Goal: Transaction & Acquisition: Book appointment/travel/reservation

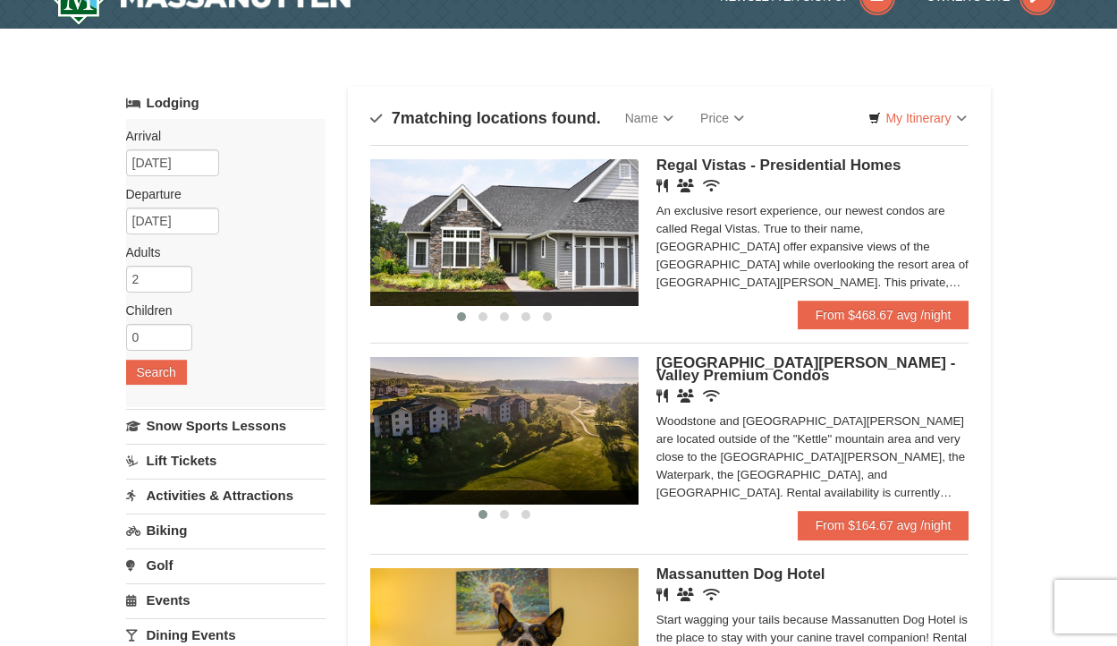
click at [588, 266] on img at bounding box center [504, 232] width 268 height 147
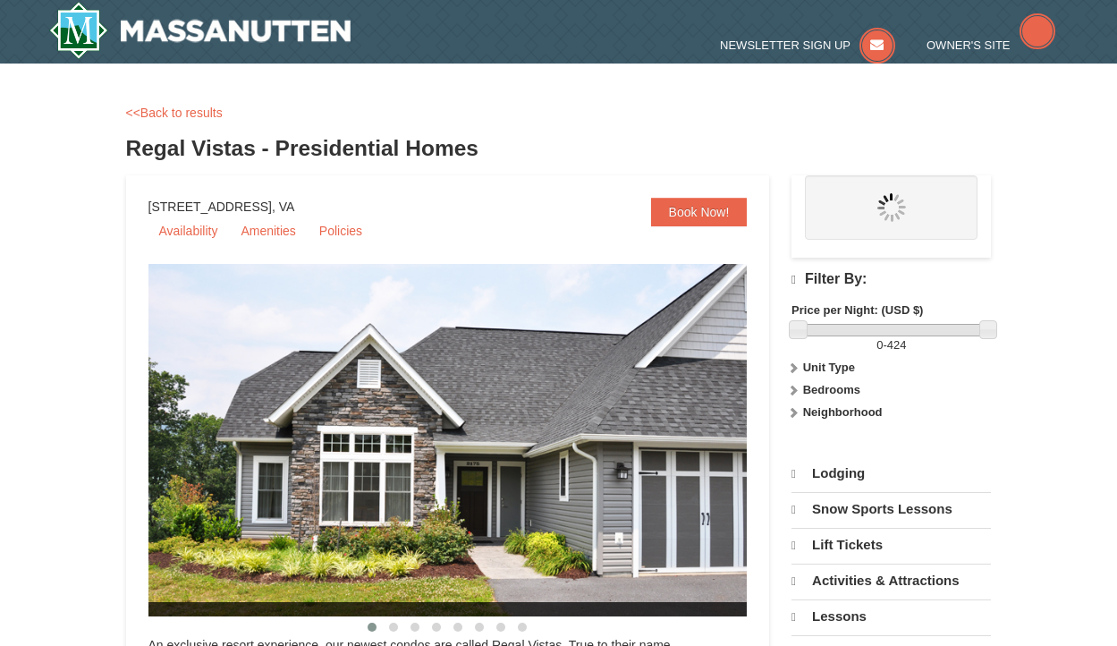
select select "10"
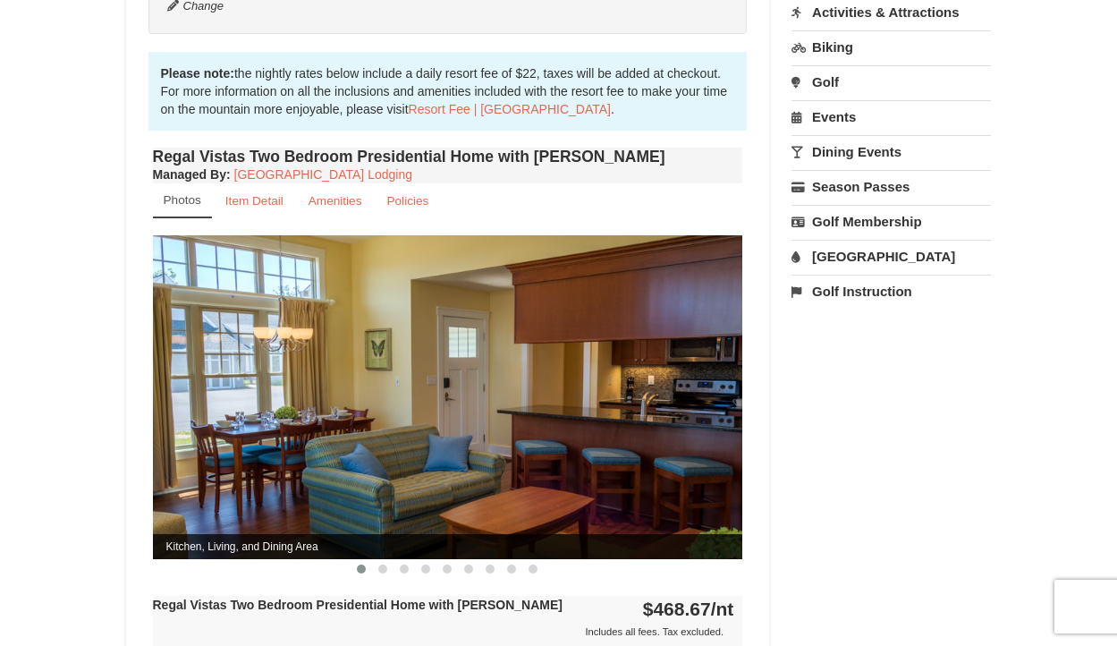
scroll to position [549, 0]
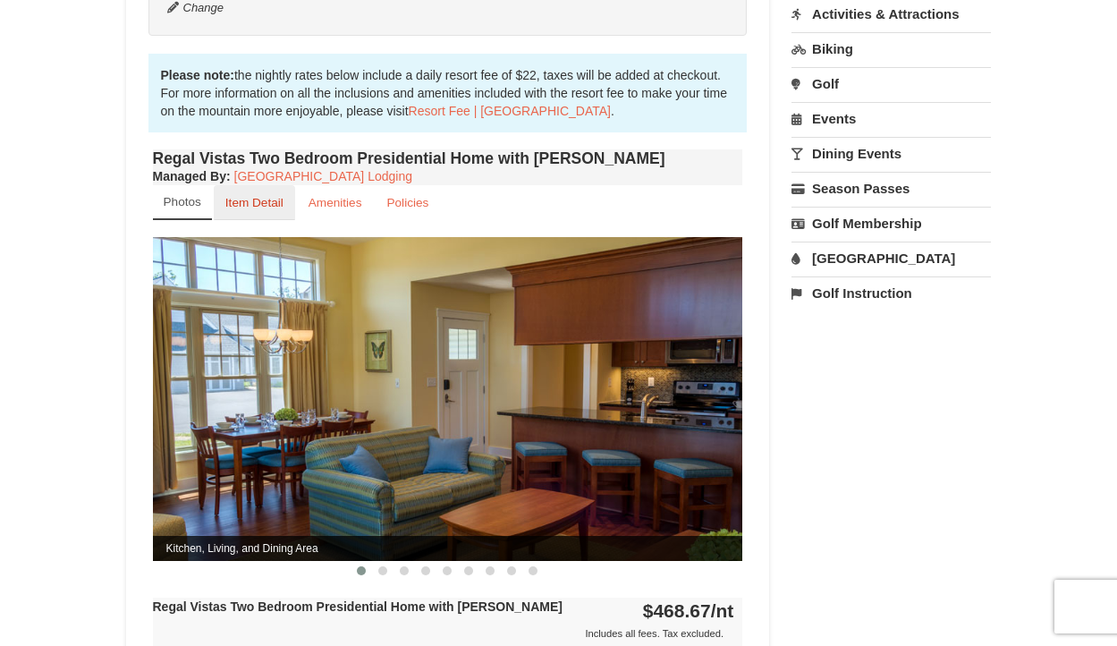
click at [270, 192] on link "Item Detail" at bounding box center [254, 202] width 81 height 35
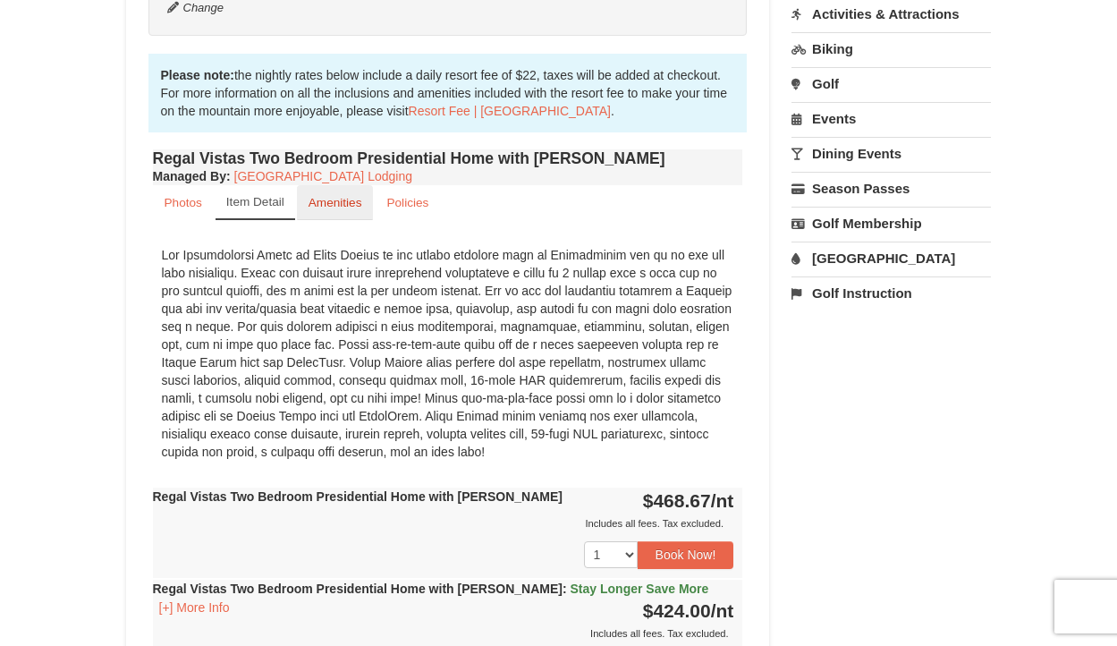
click at [310, 192] on link "Amenities" at bounding box center [335, 202] width 77 height 35
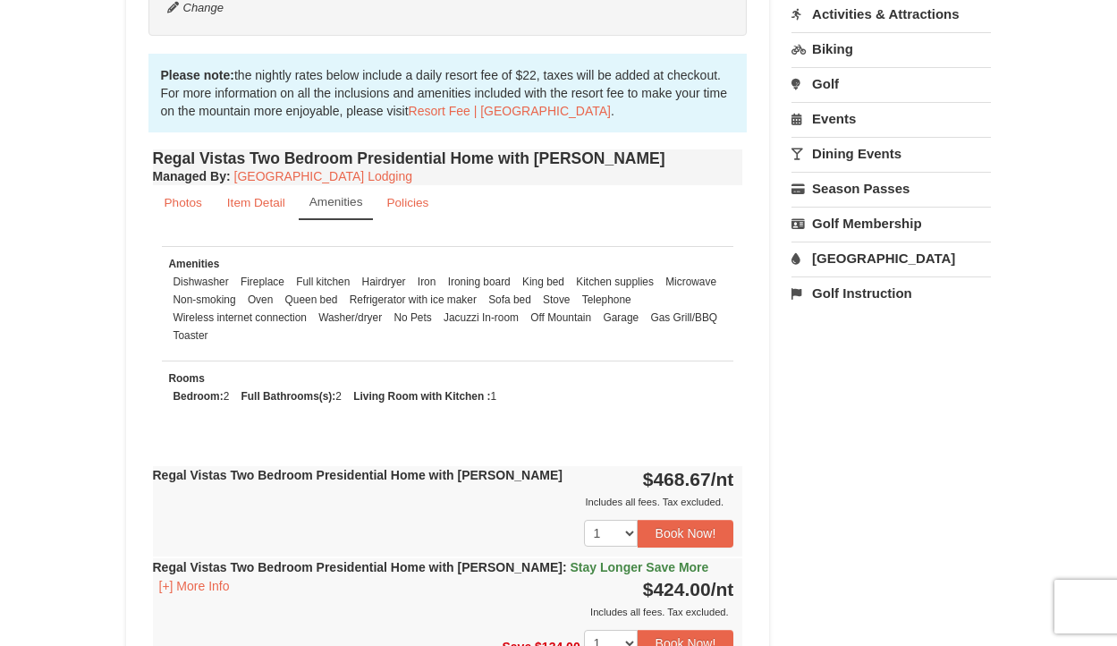
click at [354, 195] on small "Amenities" at bounding box center [337, 201] width 54 height 13
click at [391, 196] on small "Policies" at bounding box center [407, 202] width 42 height 13
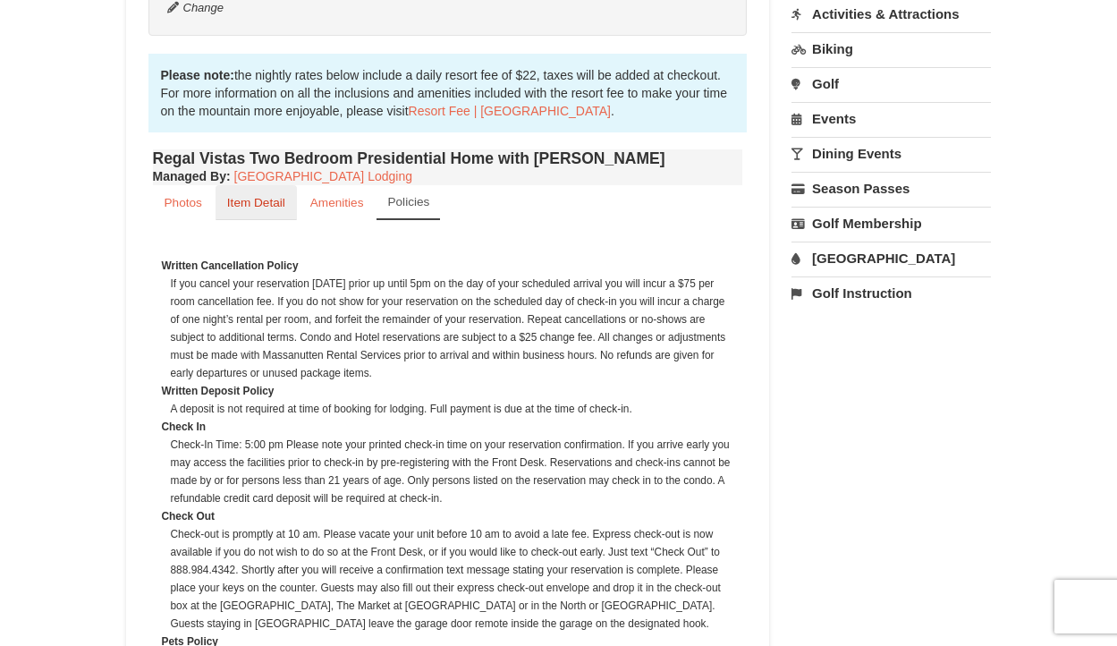
click at [251, 196] on small "Item Detail" at bounding box center [256, 202] width 58 height 13
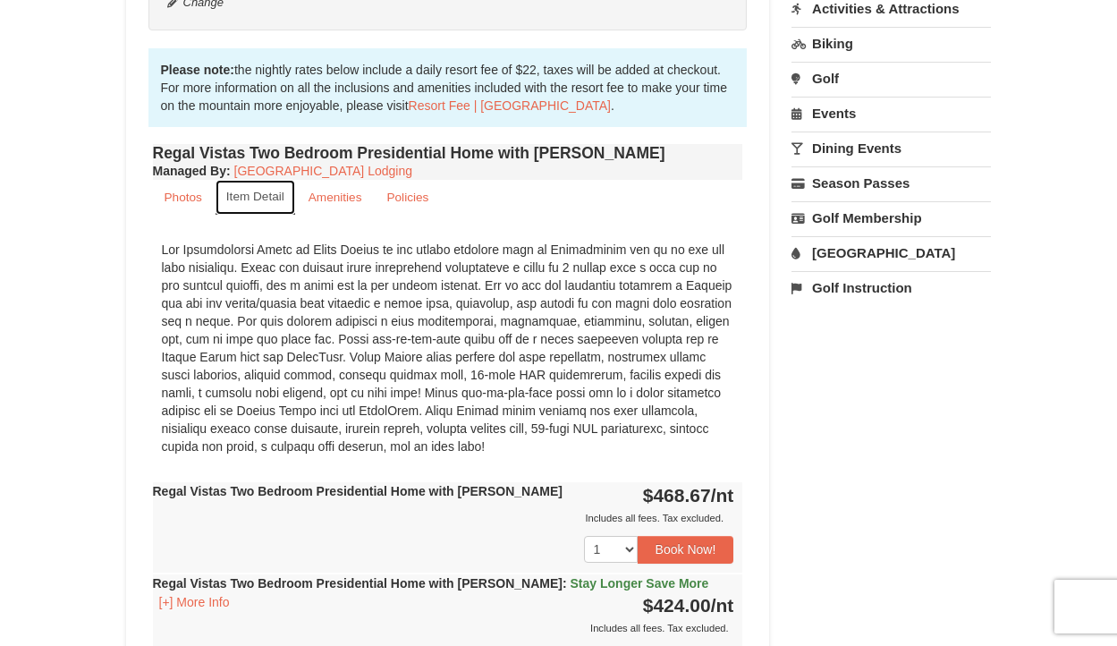
scroll to position [558, 0]
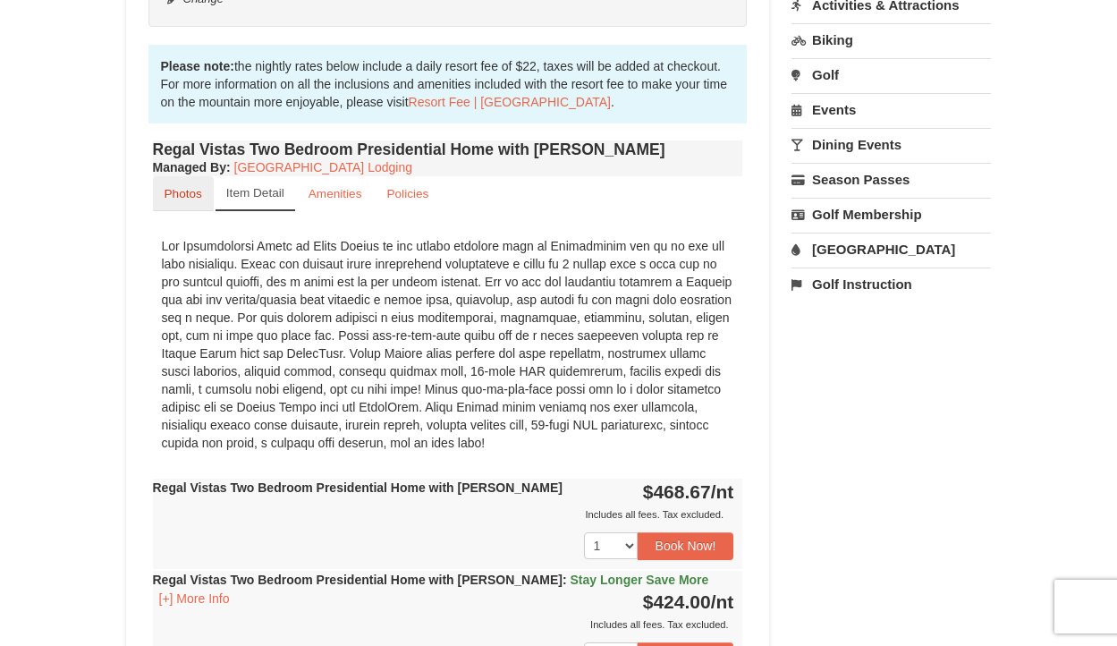
click at [174, 187] on small "Photos" at bounding box center [184, 193] width 38 height 13
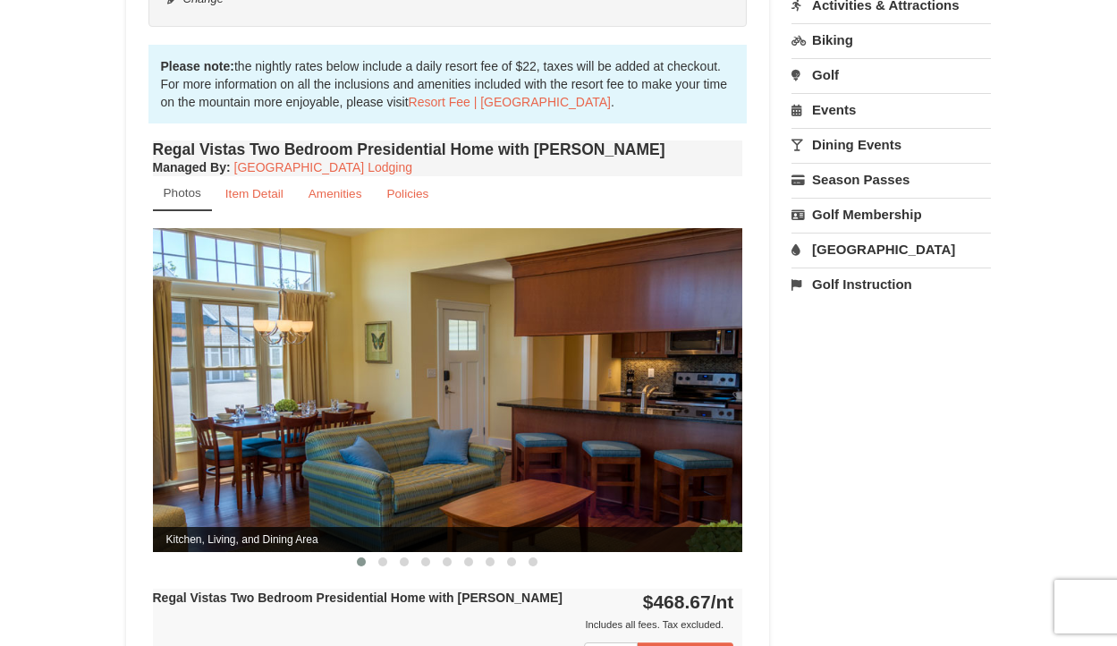
click at [685, 377] on img at bounding box center [448, 389] width 590 height 323
click at [700, 378] on img at bounding box center [448, 389] width 590 height 323
drag, startPoint x: 716, startPoint y: 379, endPoint x: 521, endPoint y: 389, distance: 195.3
click at [523, 392] on img at bounding box center [448, 389] width 590 height 323
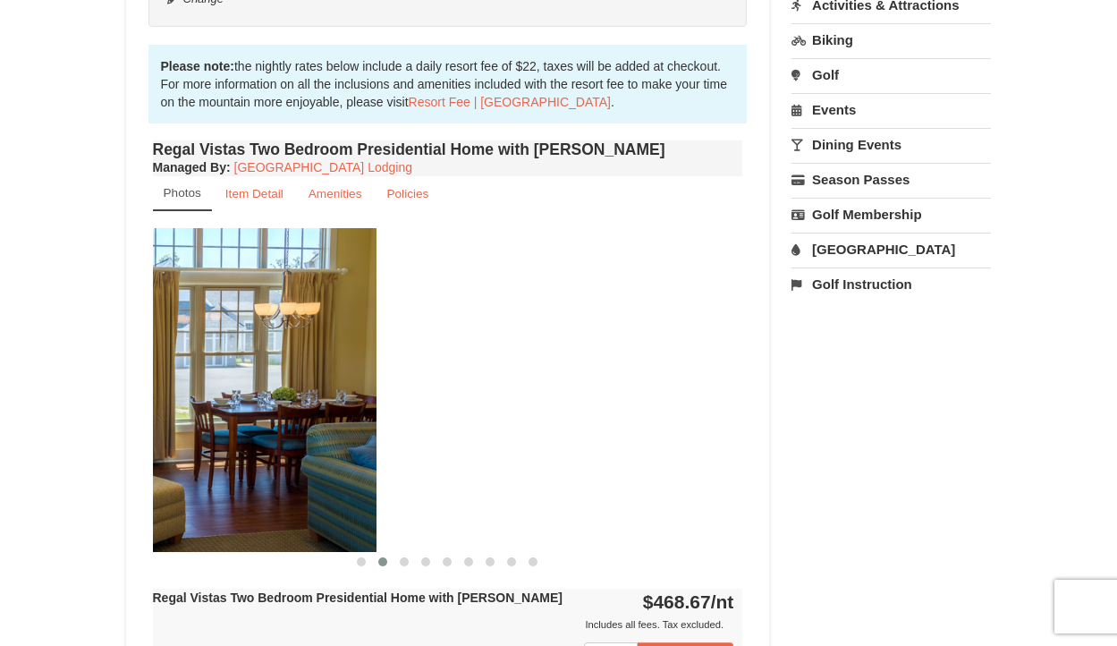
drag, startPoint x: 672, startPoint y: 397, endPoint x: 268, endPoint y: 401, distance: 403.5
click at [272, 402] on img at bounding box center [81, 389] width 590 height 323
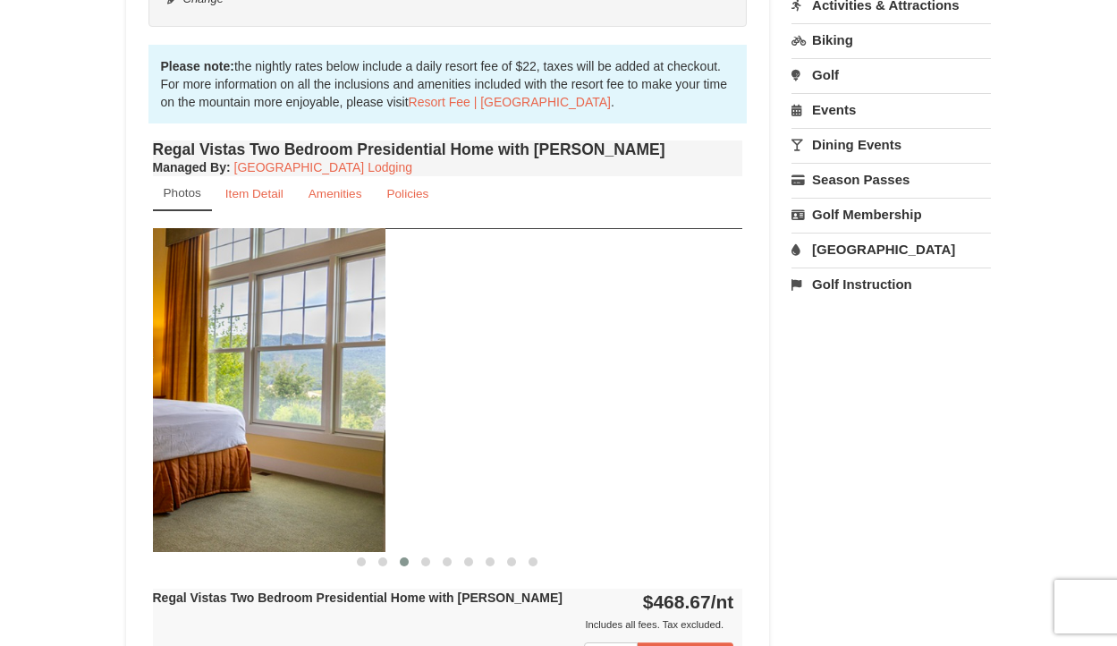
drag, startPoint x: 696, startPoint y: 387, endPoint x: 329, endPoint y: 389, distance: 366.8
click at [329, 389] on img at bounding box center [90, 389] width 590 height 323
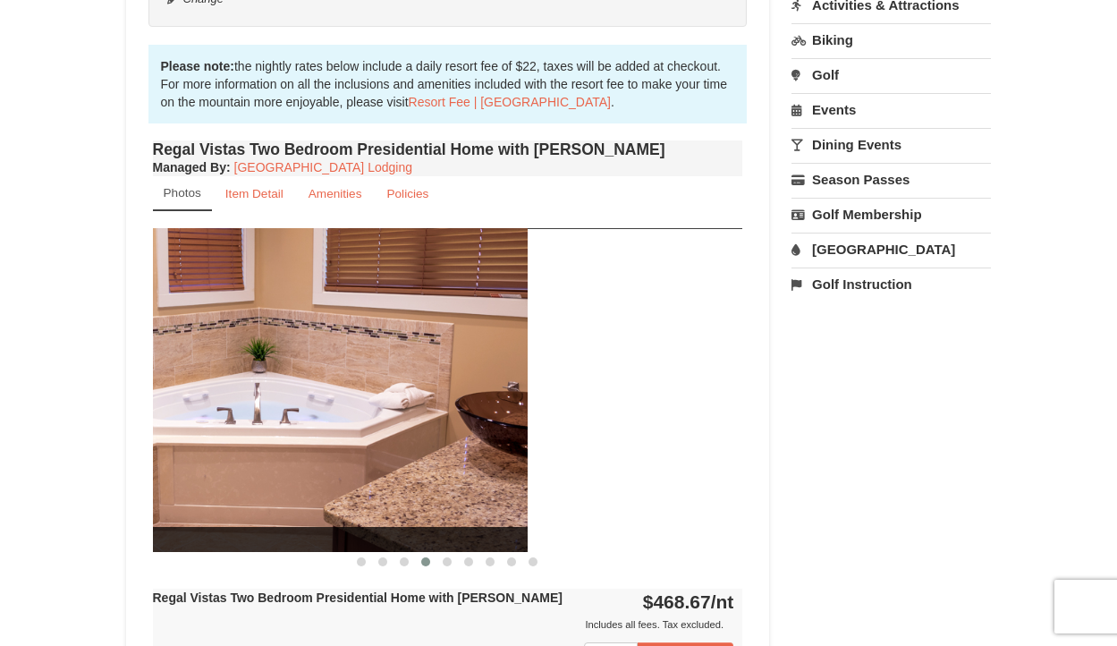
drag, startPoint x: 634, startPoint y: 369, endPoint x: 224, endPoint y: 365, distance: 410.6
click at [230, 367] on img at bounding box center [232, 389] width 590 height 323
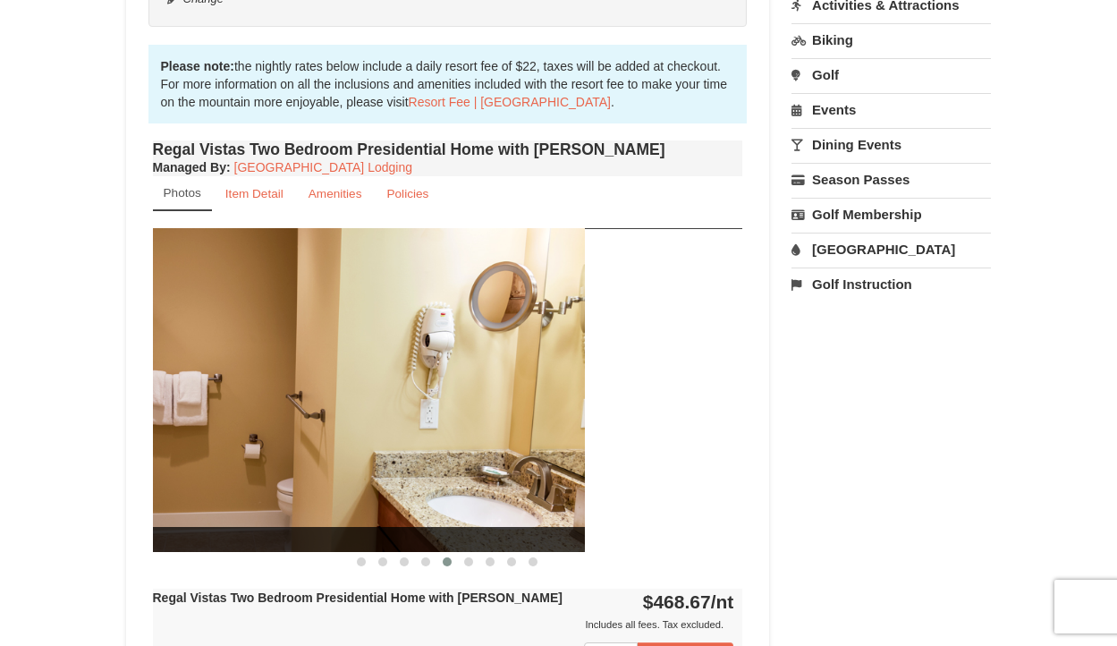
drag, startPoint x: 620, startPoint y: 334, endPoint x: 113, endPoint y: 333, distance: 507.2
click at [121, 333] on div "× <<Back to results Regal Vistas - Presidential Homes Book from $424! 1822 Reso…" at bounding box center [559, 377] width 902 height 1710
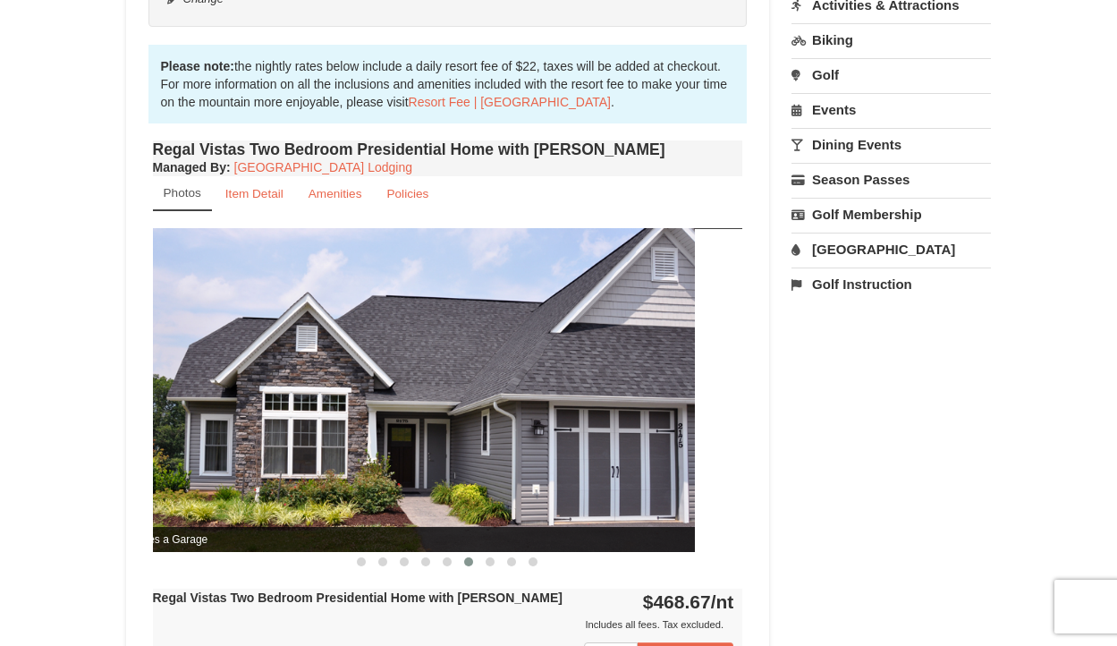
drag, startPoint x: 660, startPoint y: 364, endPoint x: 125, endPoint y: 364, distance: 535.0
click at [140, 364] on div "Book from $424! 1822 Resort Drive, Massanutten, VA Availability Amenities Polic…" at bounding box center [448, 412] width 644 height 1593
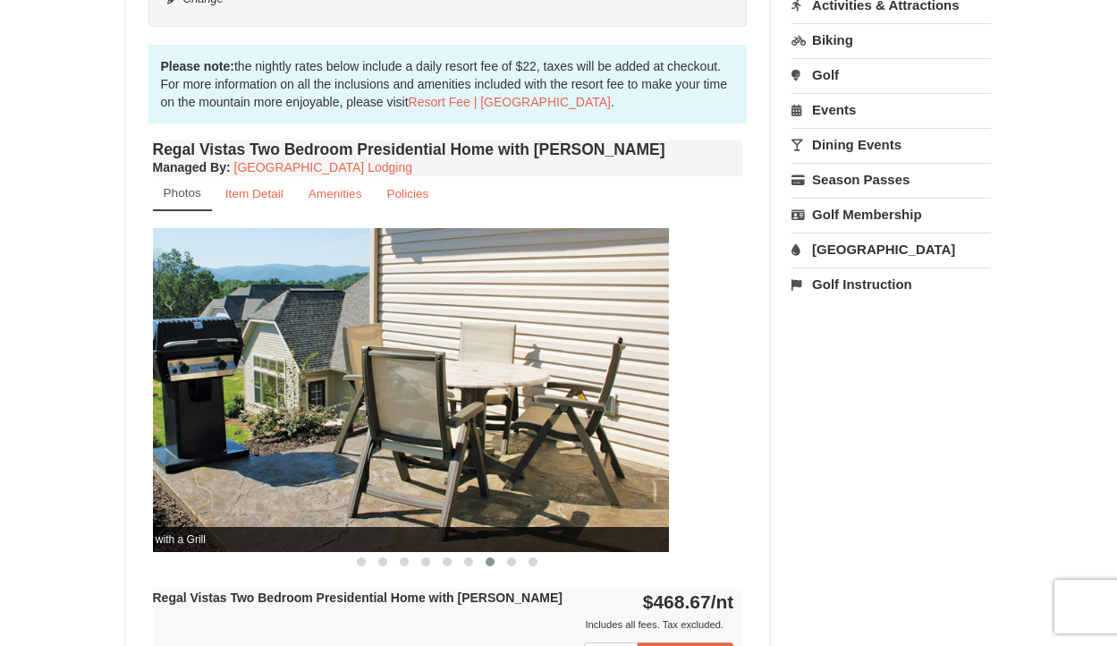
drag, startPoint x: 613, startPoint y: 335, endPoint x: 47, endPoint y: 413, distance: 570.9
click at [89, 396] on div "× <<Back to results Regal Vistas - Presidential Homes Book from $424! 1822 Reso…" at bounding box center [558, 376] width 1117 height 1745
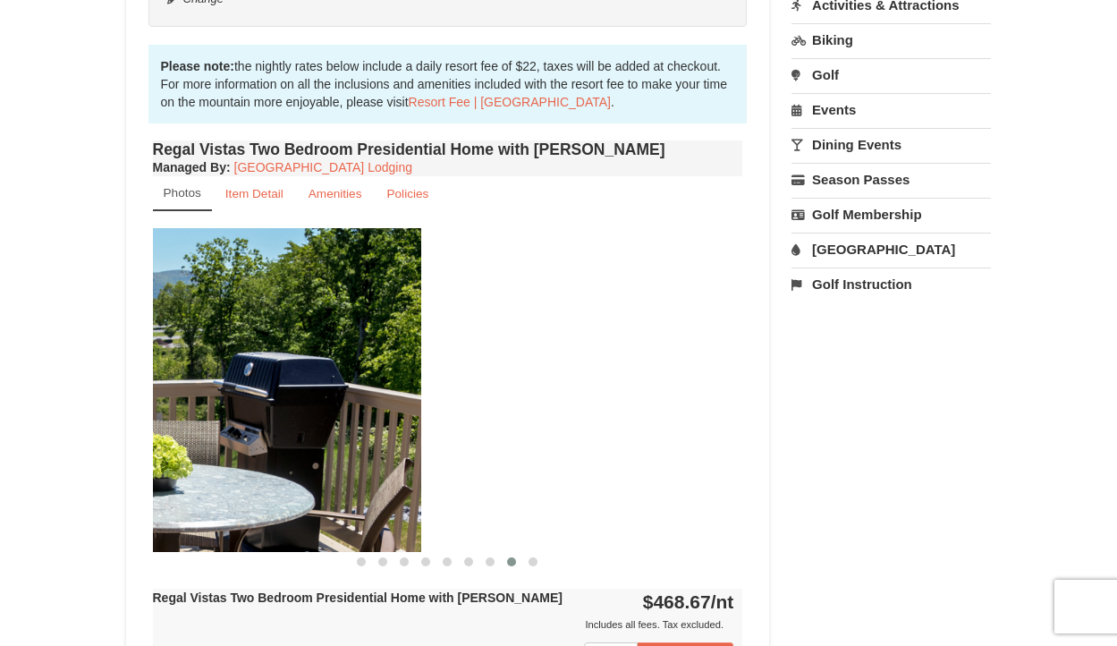
drag, startPoint x: 674, startPoint y: 336, endPoint x: 235, endPoint y: 352, distance: 438.6
click at [248, 351] on img at bounding box center [126, 389] width 590 height 323
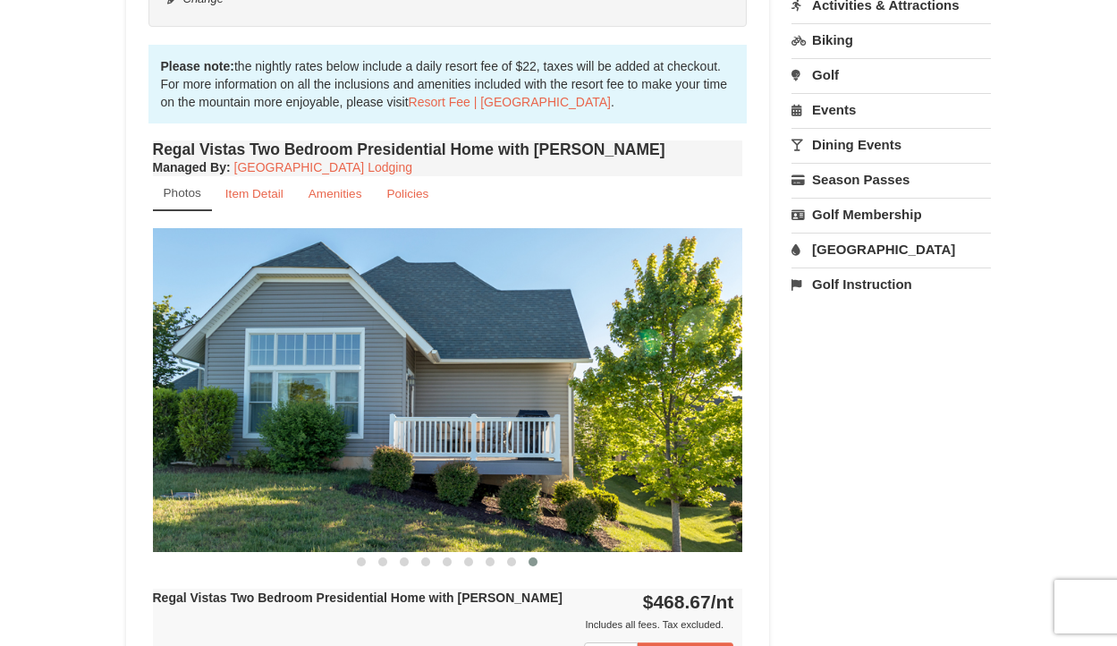
drag, startPoint x: 598, startPoint y: 321, endPoint x: 294, endPoint y: 306, distance: 303.7
click at [523, 321] on img at bounding box center [448, 389] width 590 height 323
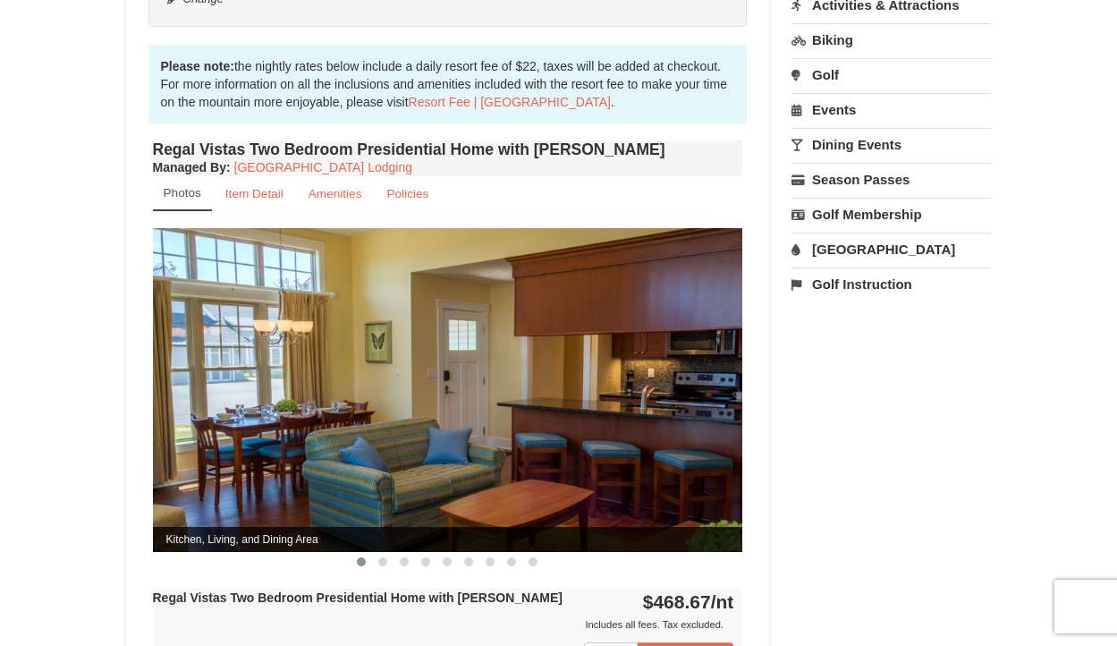
drag, startPoint x: 543, startPoint y: 370, endPoint x: 245, endPoint y: 393, distance: 298.7
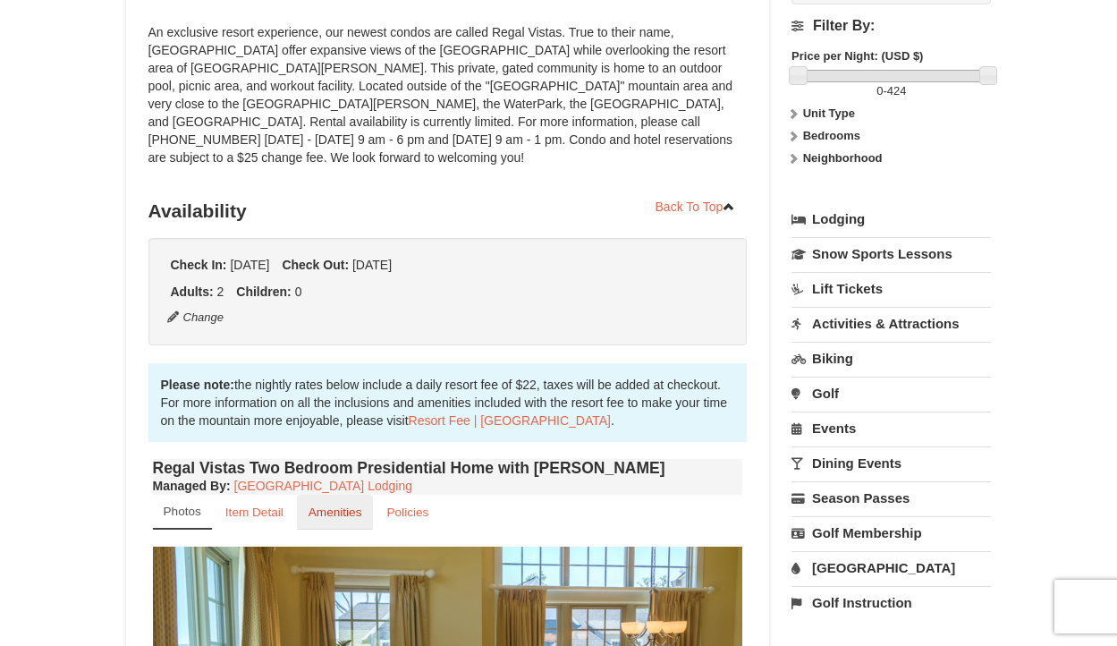
scroll to position [235, 0]
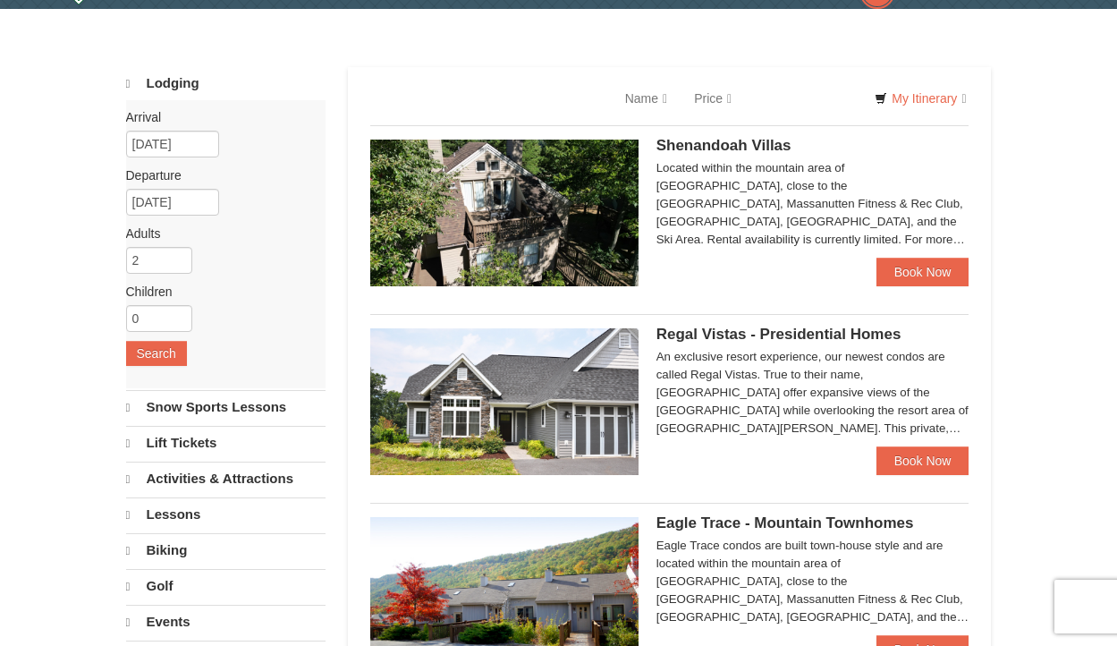
select select "10"
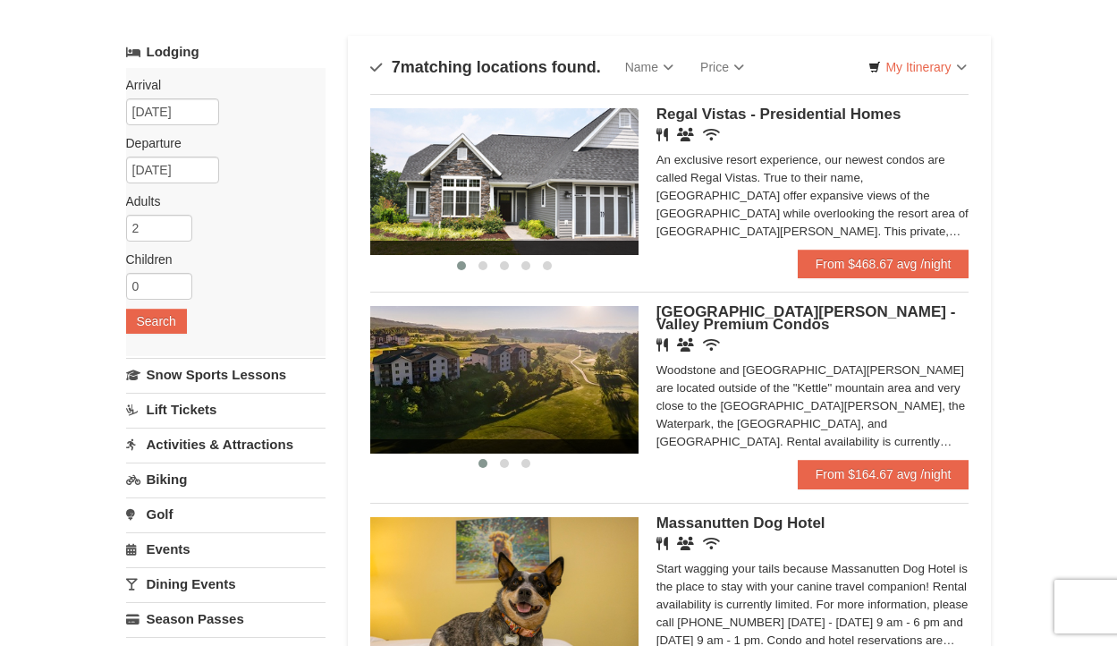
scroll to position [88, 0]
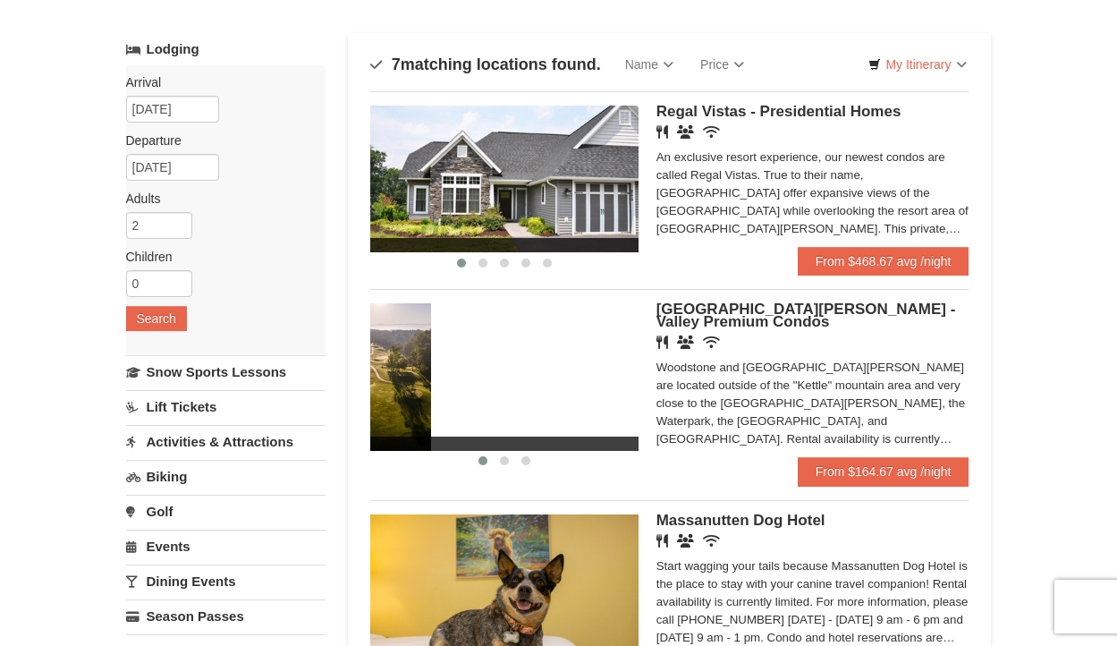
drag, startPoint x: 605, startPoint y: 368, endPoint x: 386, endPoint y: 368, distance: 219.2
click at [389, 369] on img at bounding box center [297, 376] width 268 height 147
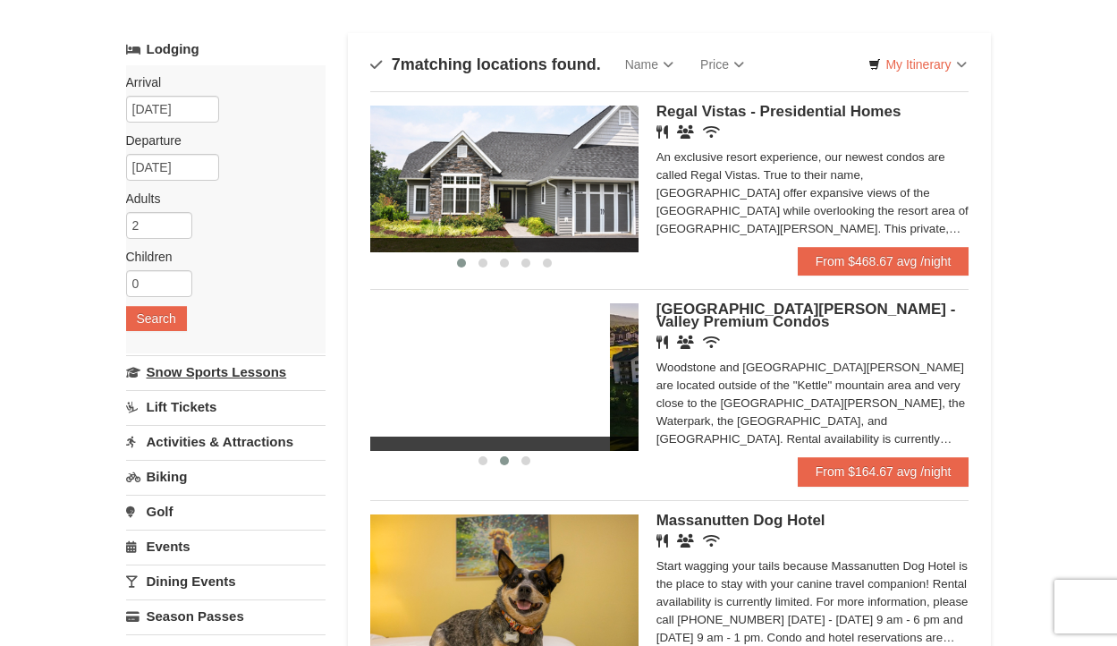
drag, startPoint x: 573, startPoint y: 378, endPoint x: 269, endPoint y: 378, distance: 303.3
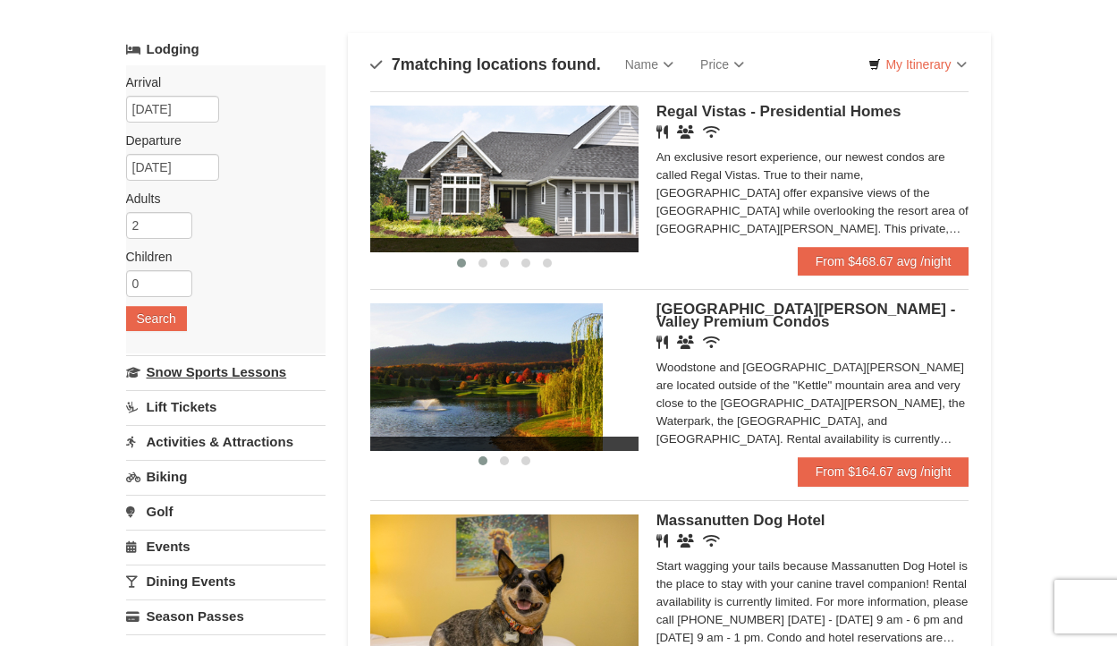
drag, startPoint x: 550, startPoint y: 373, endPoint x: 174, endPoint y: 374, distance: 376.6
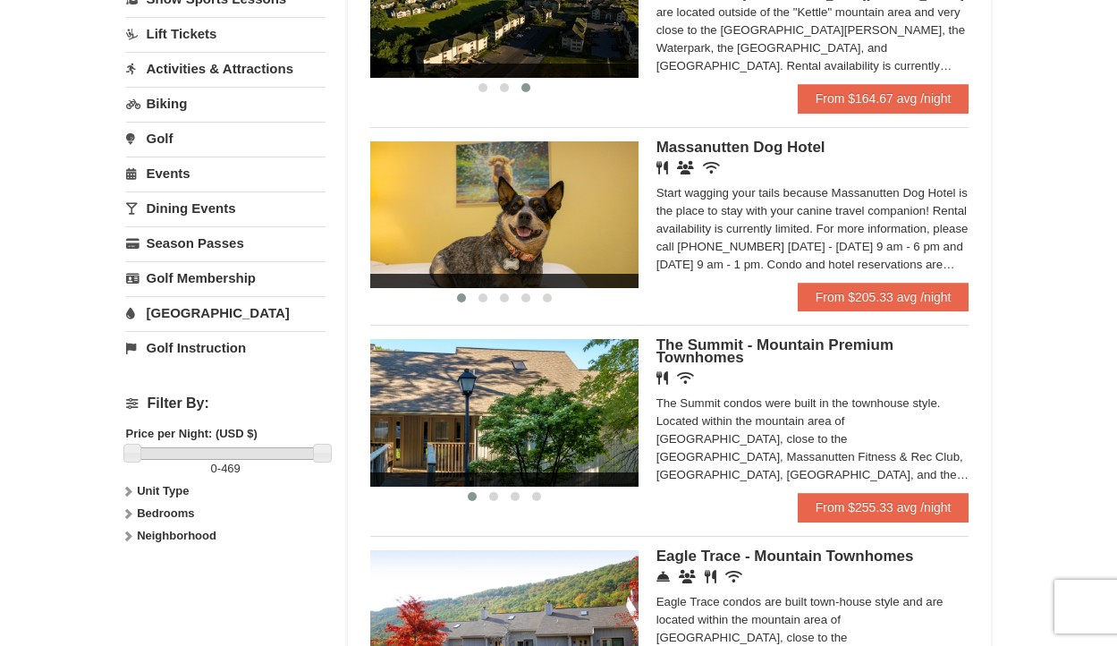
scroll to position [462, 0]
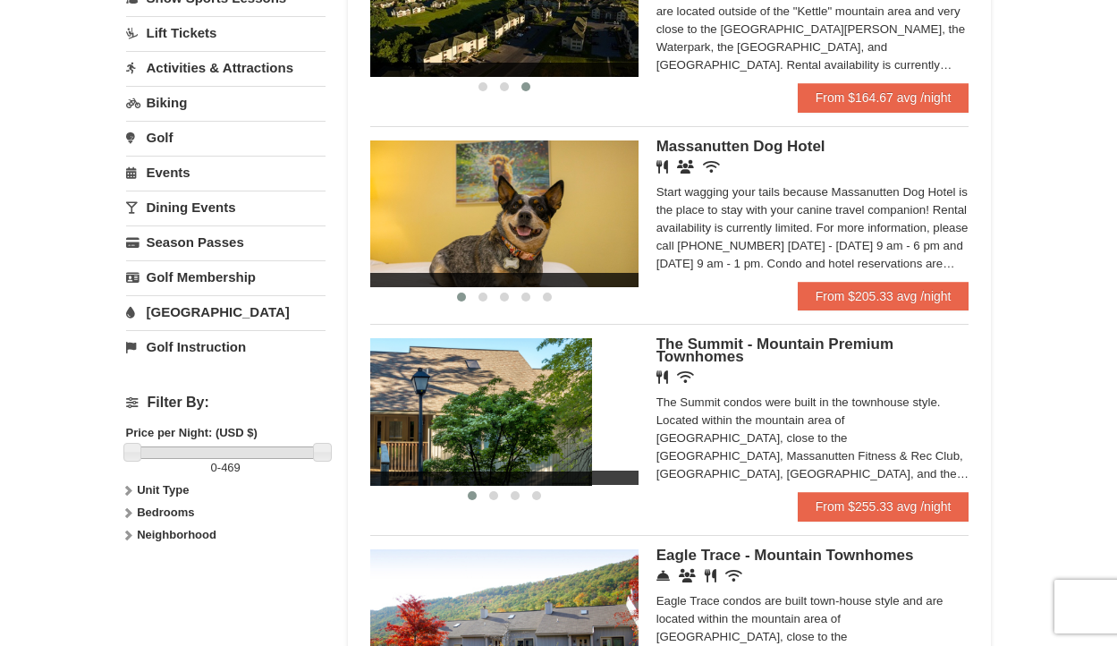
drag, startPoint x: 573, startPoint y: 403, endPoint x: 373, endPoint y: 433, distance: 202.6
click at [374, 432] on img at bounding box center [458, 411] width 268 height 147
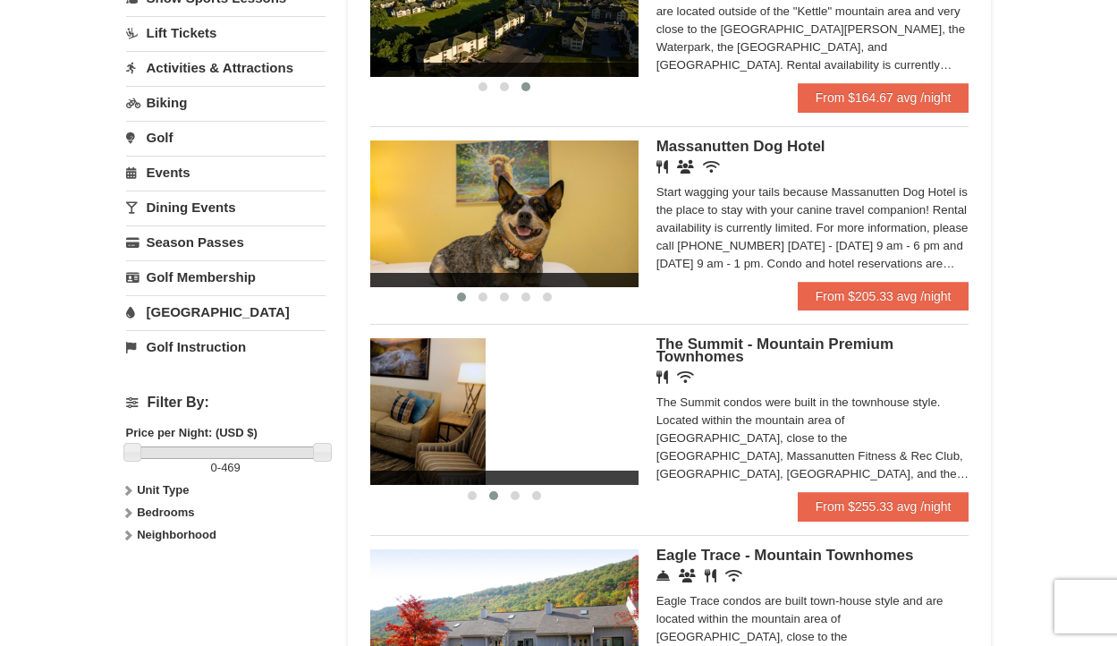
drag, startPoint x: 557, startPoint y: 415, endPoint x: 319, endPoint y: 427, distance: 238.3
click at [320, 427] on div "Lodging Arrival Please format dates MM/DD/YYYY Please format dates MM/DD/YYYY 1…" at bounding box center [559, 398] width 866 height 1479
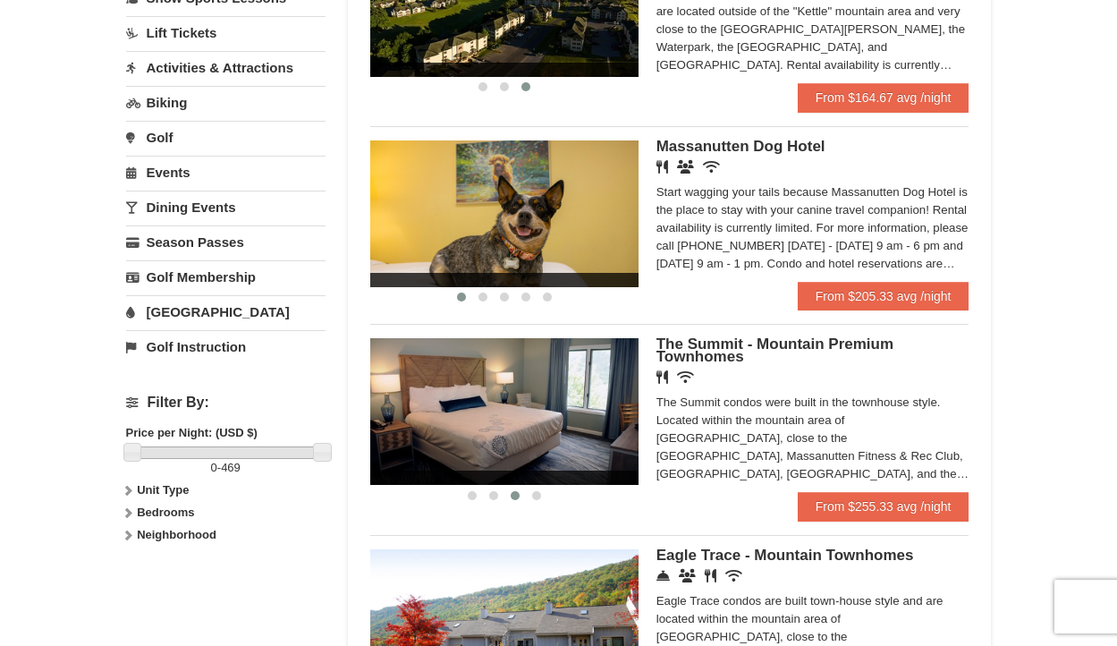
drag, startPoint x: 586, startPoint y: 396, endPoint x: 294, endPoint y: 426, distance: 293.1
click at [301, 424] on div "Lodging Arrival Please format dates MM/DD/YYYY Please format dates MM/DD/YYYY 1…" at bounding box center [559, 398] width 866 height 1479
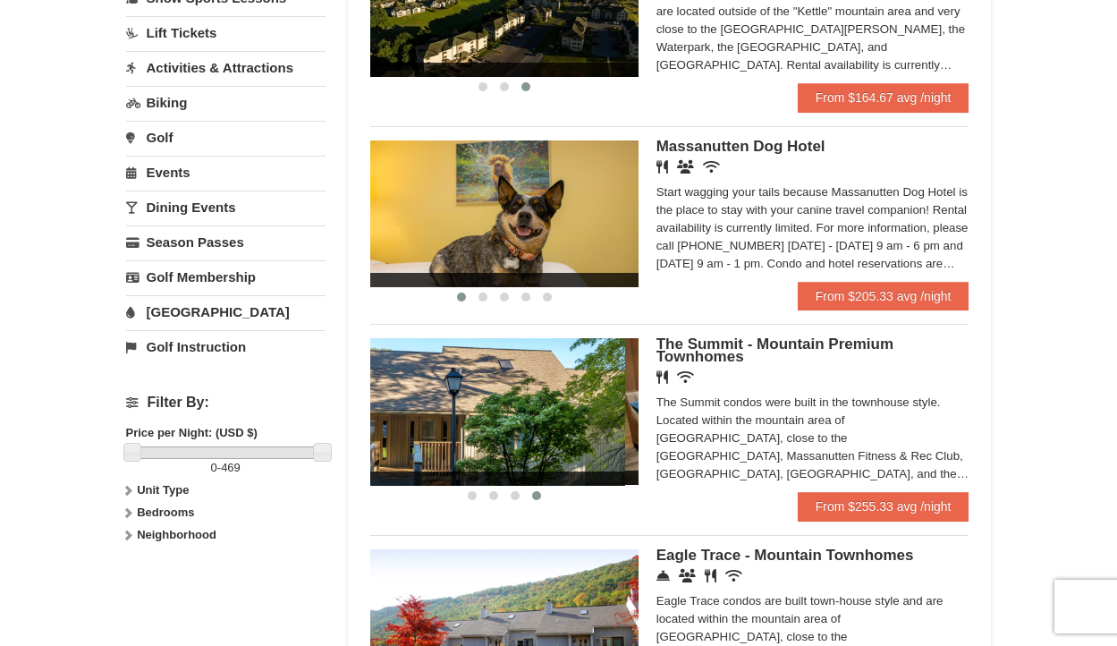
drag, startPoint x: 561, startPoint y: 407, endPoint x: 269, endPoint y: 411, distance: 291.7
click at [271, 411] on div "Lodging Arrival Please format dates MM/DD/YYYY Please format dates MM/DD/YYYY 1…" at bounding box center [559, 398] width 866 height 1479
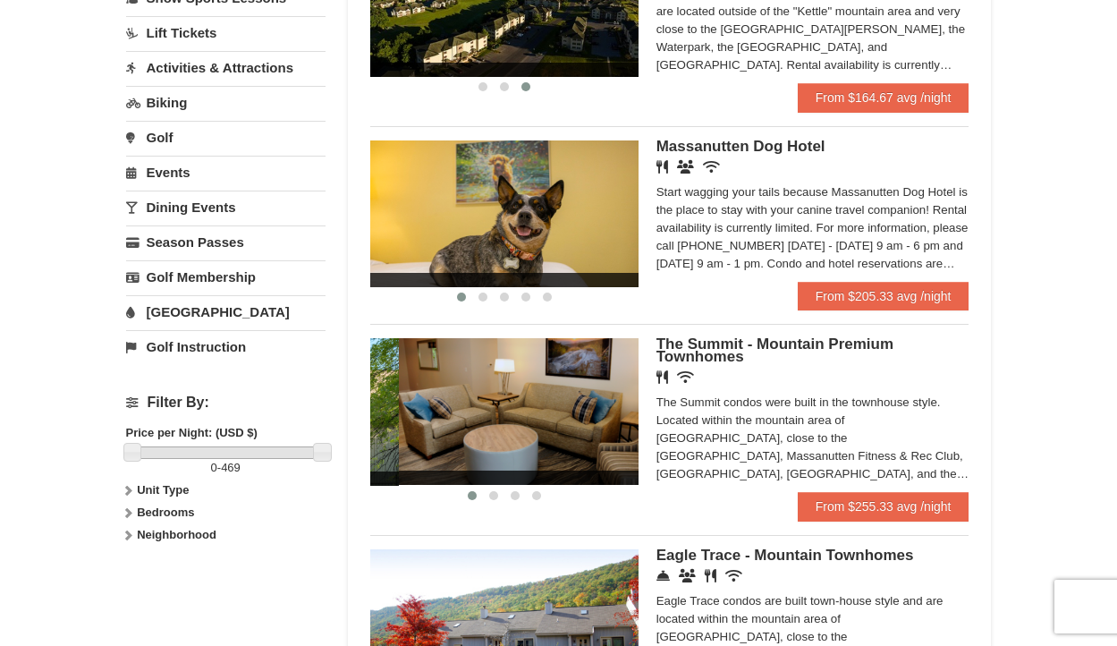
drag, startPoint x: 556, startPoint y: 397, endPoint x: 234, endPoint y: 407, distance: 322.2
click at [238, 406] on div "Lodging Arrival Please format dates MM/DD/YYYY Please format dates MM/DD/YYYY 1…" at bounding box center [559, 398] width 866 height 1479
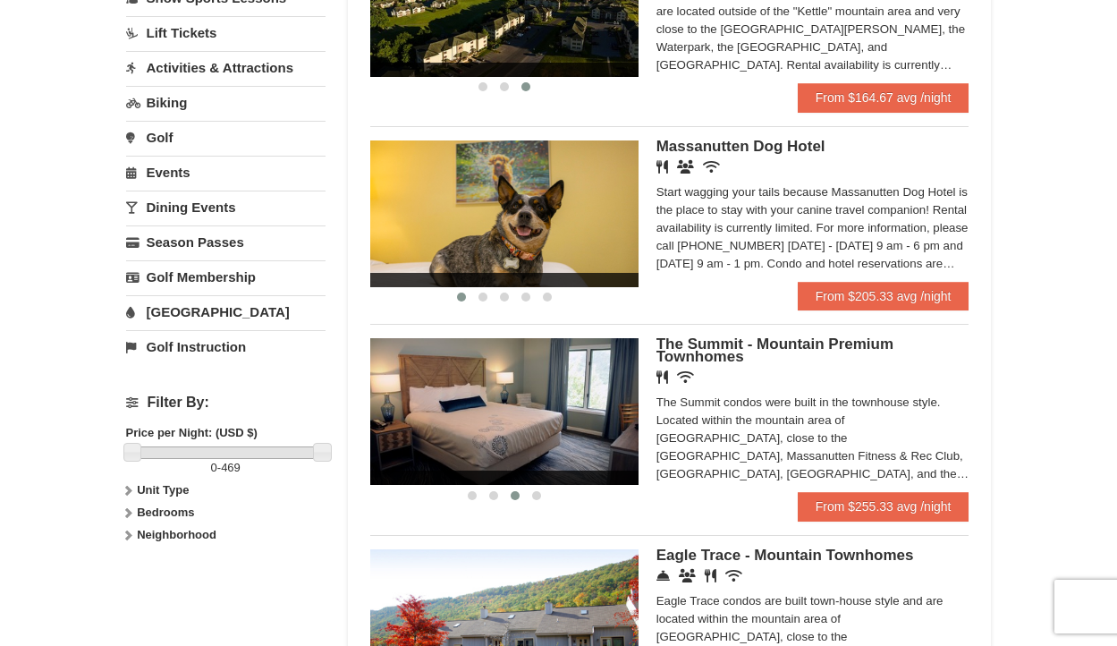
click at [551, 380] on img at bounding box center [504, 411] width 268 height 147
click at [678, 355] on span "The Summit - Mountain Premium Townhomes" at bounding box center [775, 350] width 237 height 30
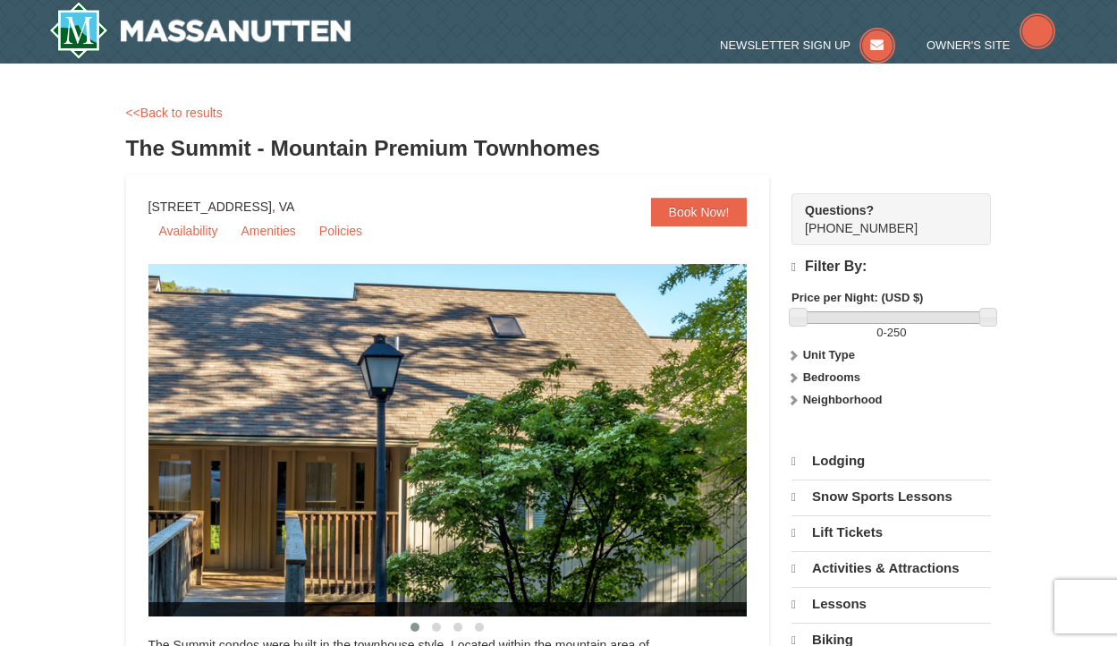
select select "10"
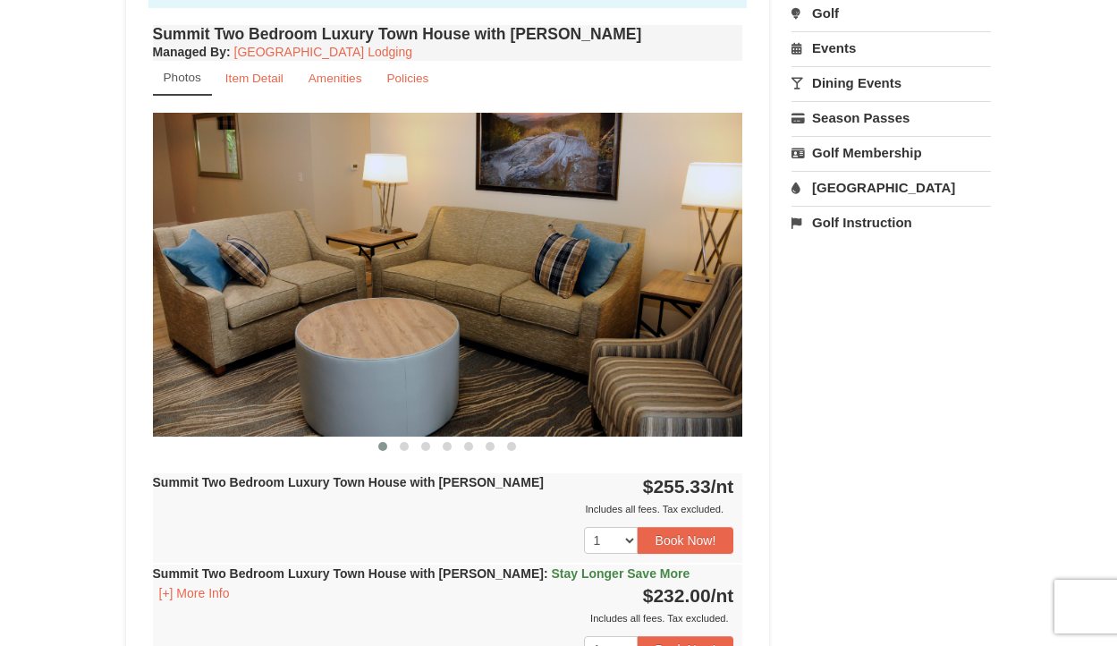
scroll to position [621, 0]
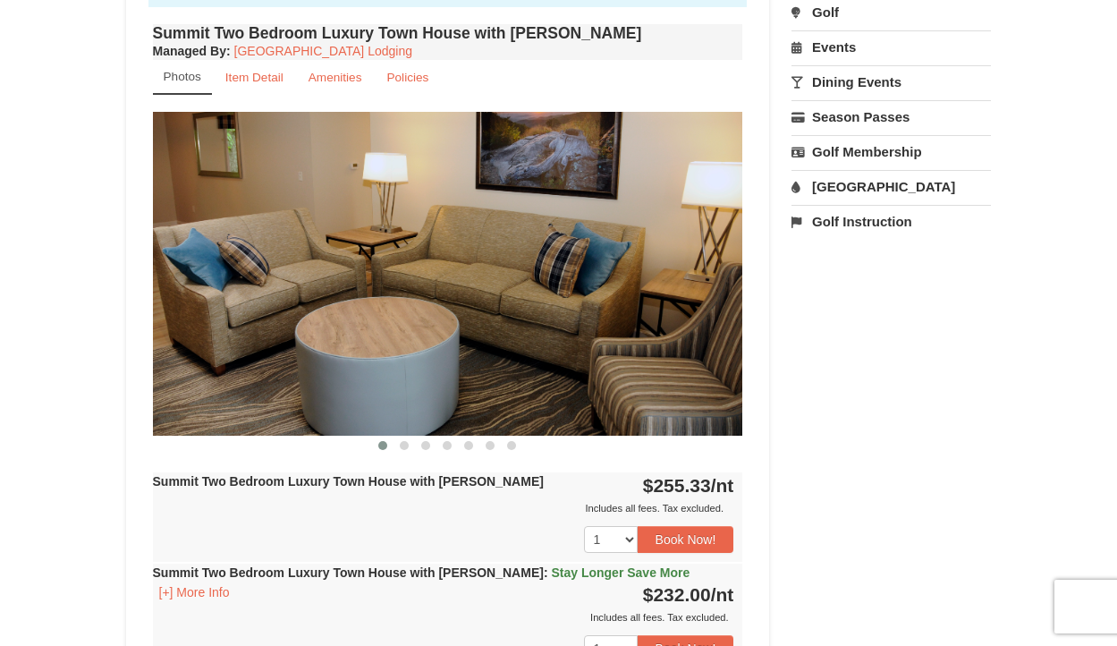
drag, startPoint x: 572, startPoint y: 368, endPoint x: 133, endPoint y: 445, distance: 445.1
click at [153, 440] on section "‹ ›" at bounding box center [448, 283] width 590 height 343
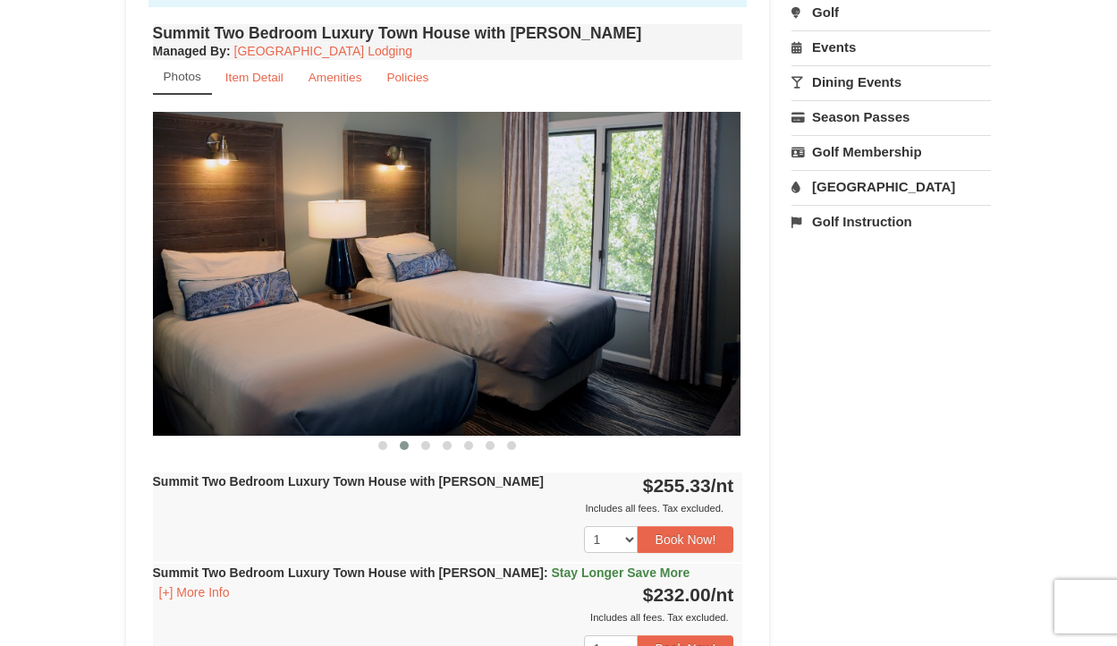
drag, startPoint x: 547, startPoint y: 320, endPoint x: 115, endPoint y: 320, distance: 431.2
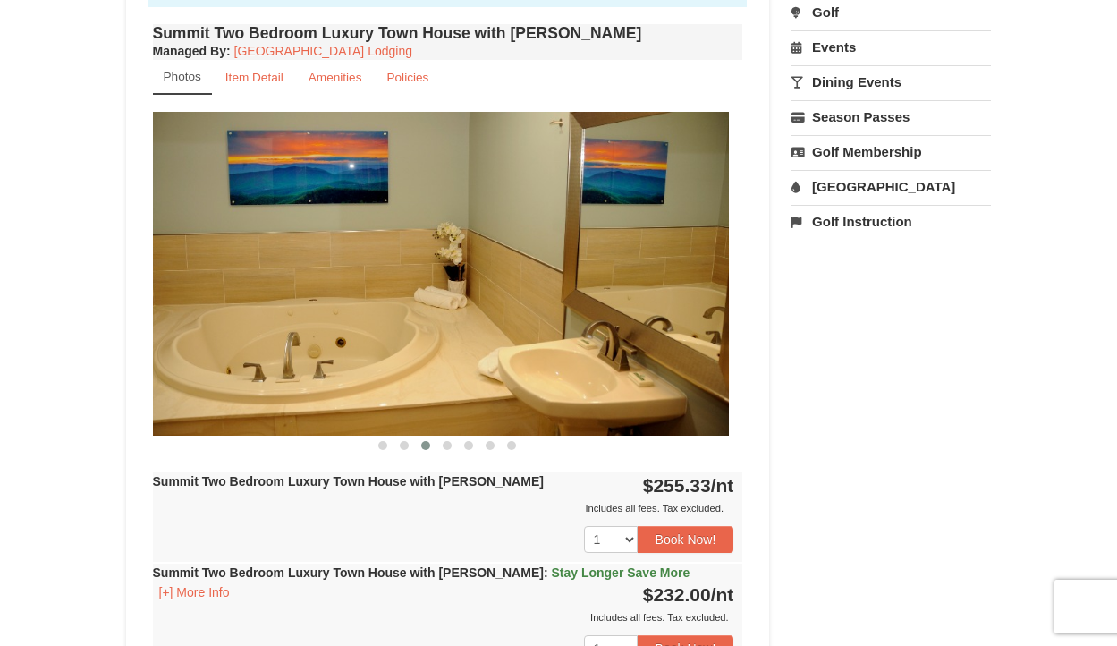
drag, startPoint x: 558, startPoint y: 306, endPoint x: 92, endPoint y: 312, distance: 466.1
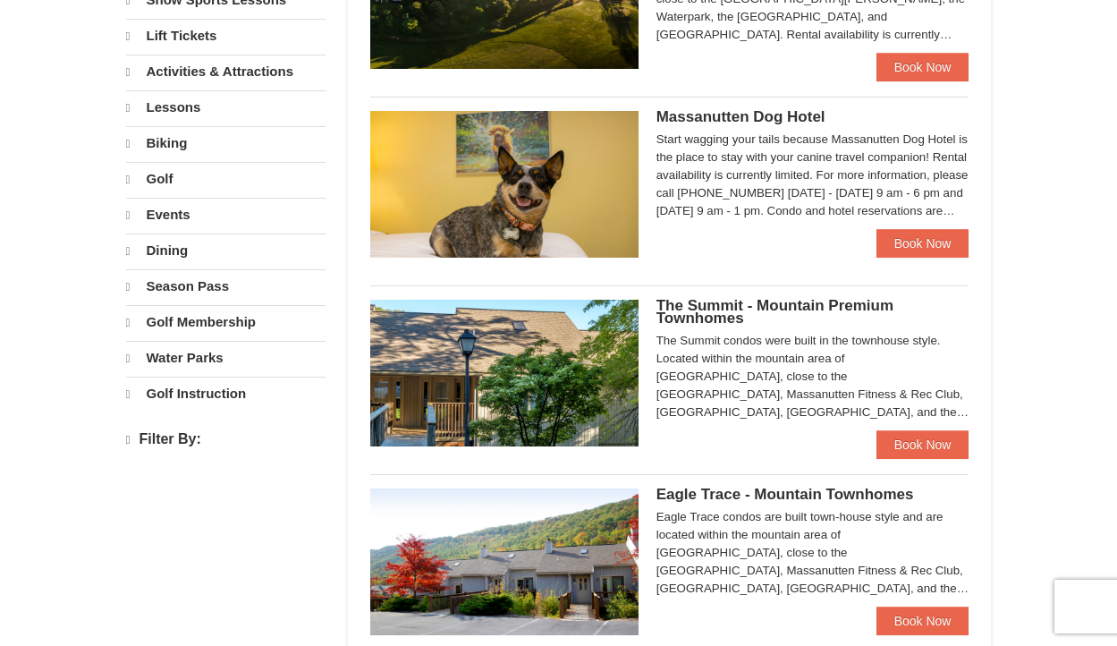
select select "10"
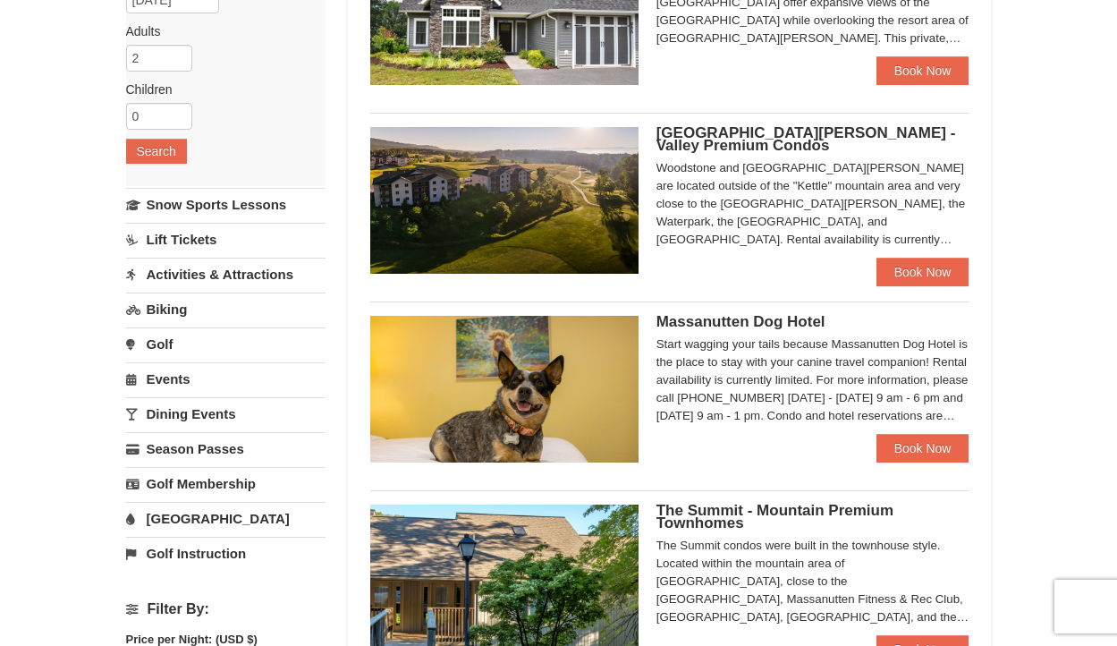
scroll to position [309, 0]
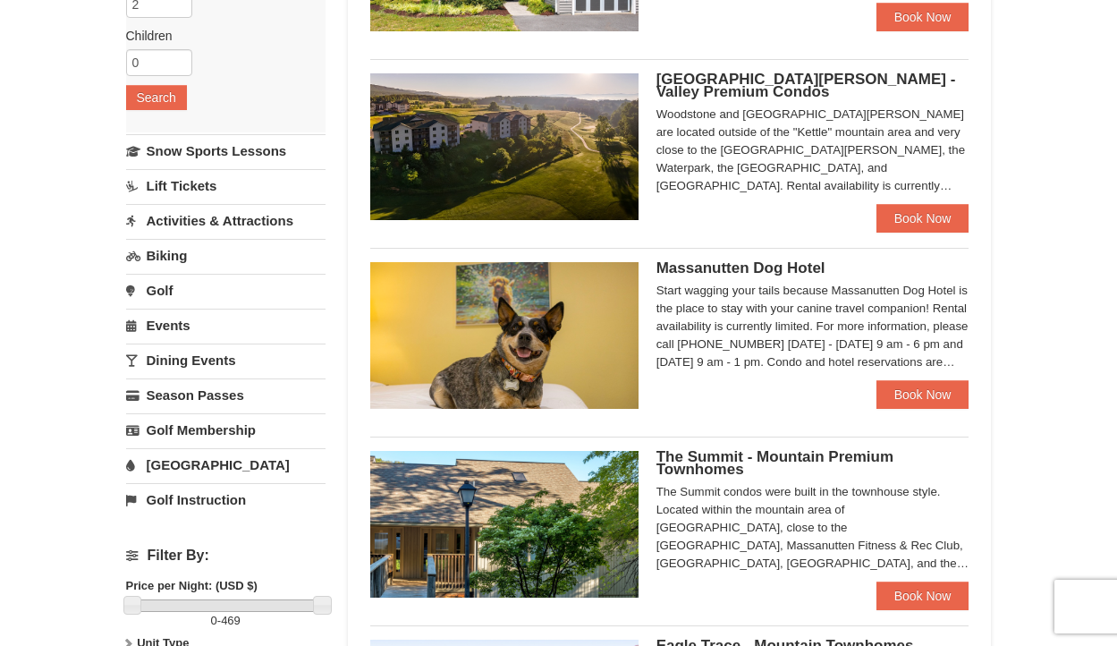
click at [539, 496] on img at bounding box center [504, 524] width 268 height 147
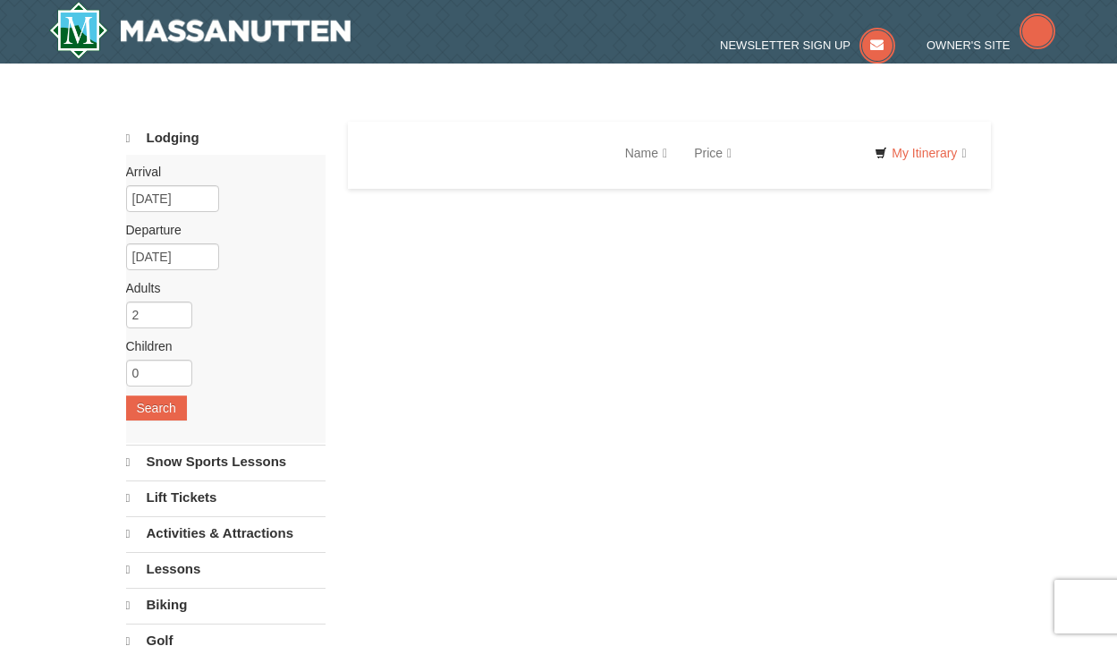
select select "10"
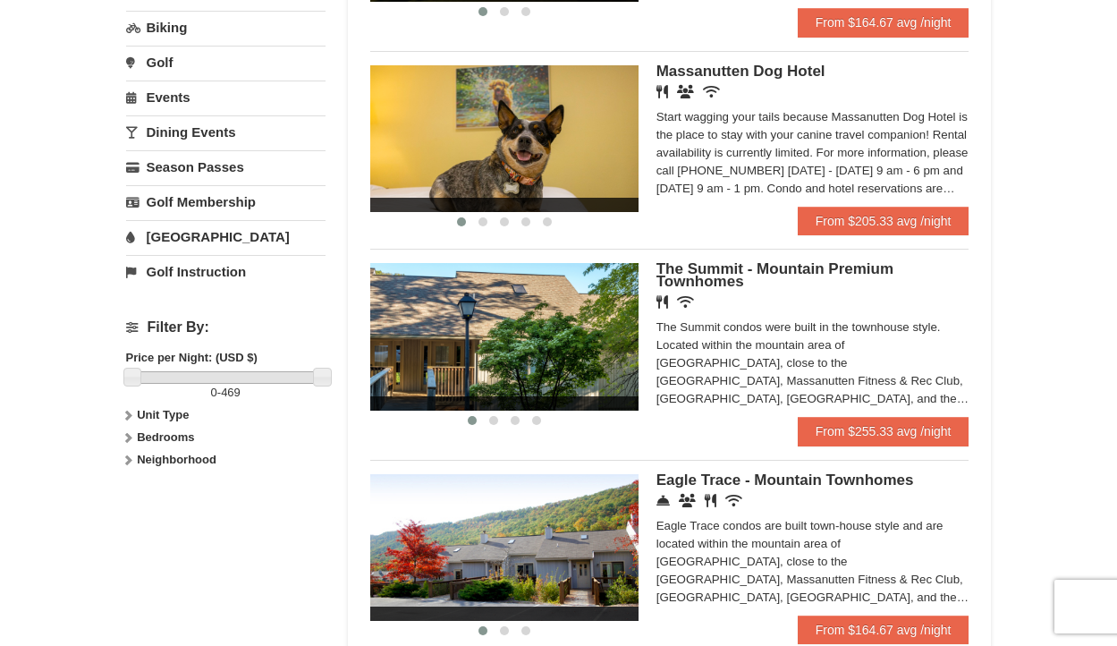
scroll to position [745, 0]
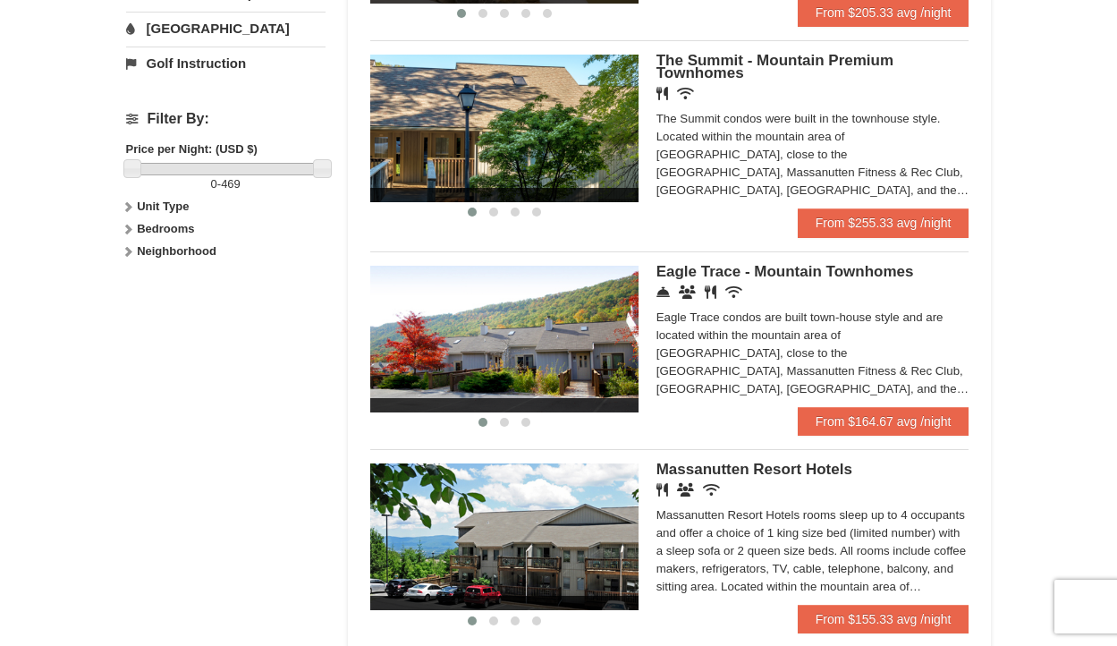
drag, startPoint x: 562, startPoint y: 337, endPoint x: 374, endPoint y: 337, distance: 187.9
click at [376, 337] on img at bounding box center [504, 339] width 268 height 147
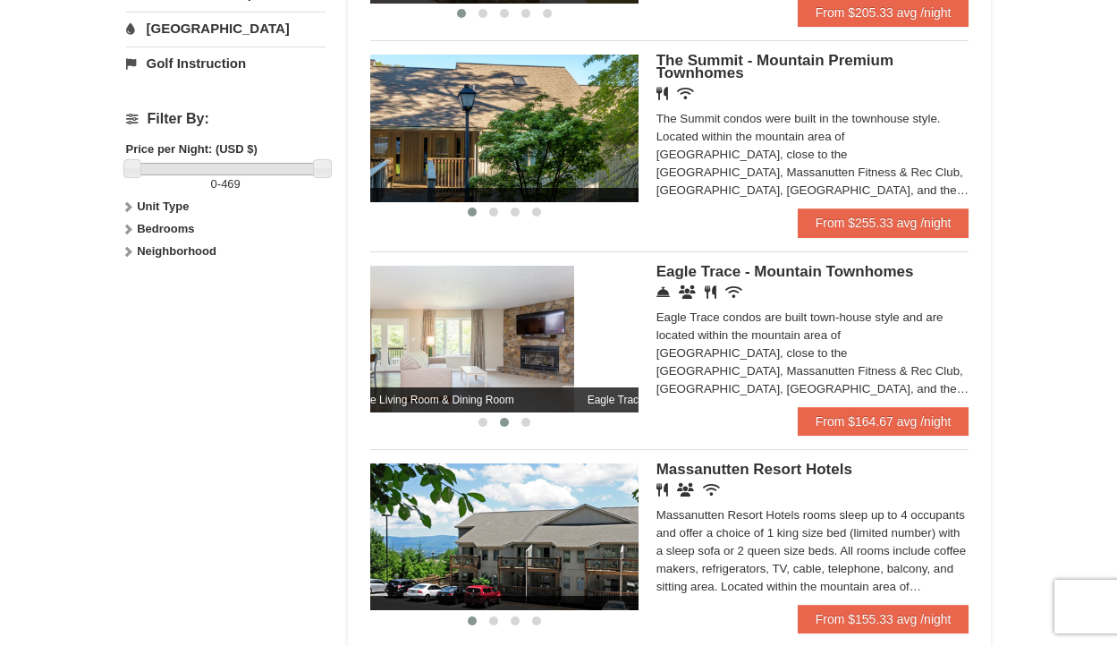
drag, startPoint x: 561, startPoint y: 338, endPoint x: 334, endPoint y: 338, distance: 227.2
click at [340, 338] on div "Lodging Arrival Please format dates MM/DD/YYYY Please format dates MM/DD/YYYY 1…" at bounding box center [559, 115] width 866 height 1479
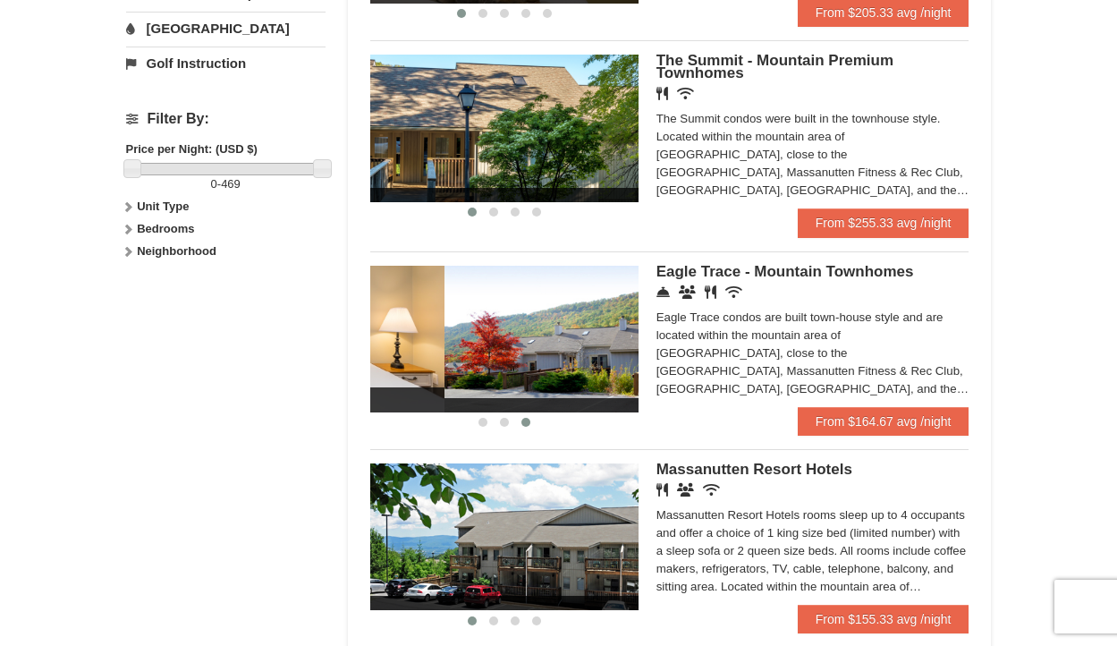
drag, startPoint x: 544, startPoint y: 343, endPoint x: 326, endPoint y: 343, distance: 218.3
click at [327, 343] on div "Lodging Arrival Please format dates MM/DD/YYYY Please format dates MM/DD/YYYY 1…" at bounding box center [559, 115] width 866 height 1479
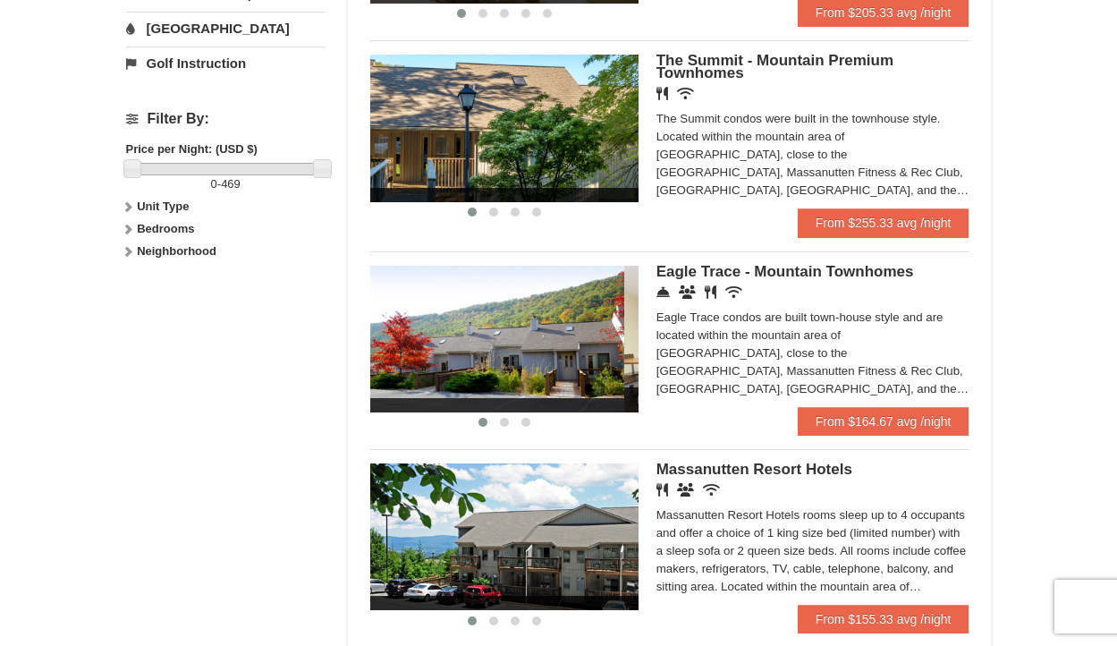
drag, startPoint x: 533, startPoint y: 353, endPoint x: 318, endPoint y: 353, distance: 214.7
click at [323, 353] on div "Lodging Arrival Please format dates MM/DD/YYYY Please format dates MM/DD/YYYY 1…" at bounding box center [559, 115] width 866 height 1479
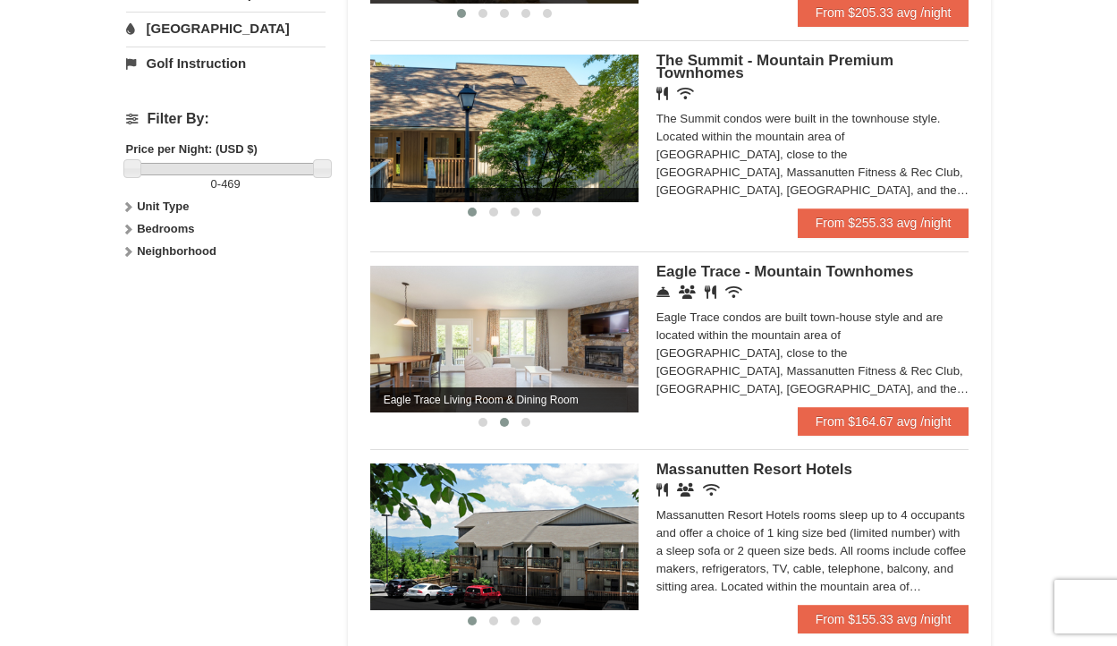
click at [539, 344] on img at bounding box center [504, 339] width 268 height 147
click at [722, 271] on div "Eagle Trace Living Room & Dining Room Eagle Trace Bedroom Eagle Trace Living Ro…" at bounding box center [669, 335] width 599 height 169
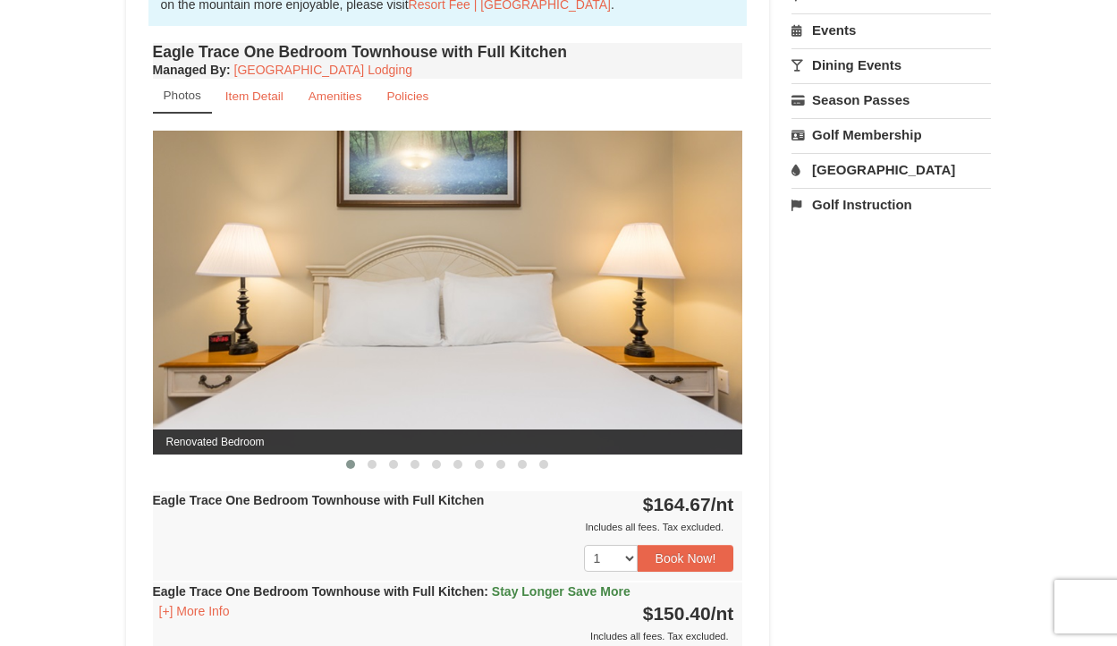
scroll to position [696, 0]
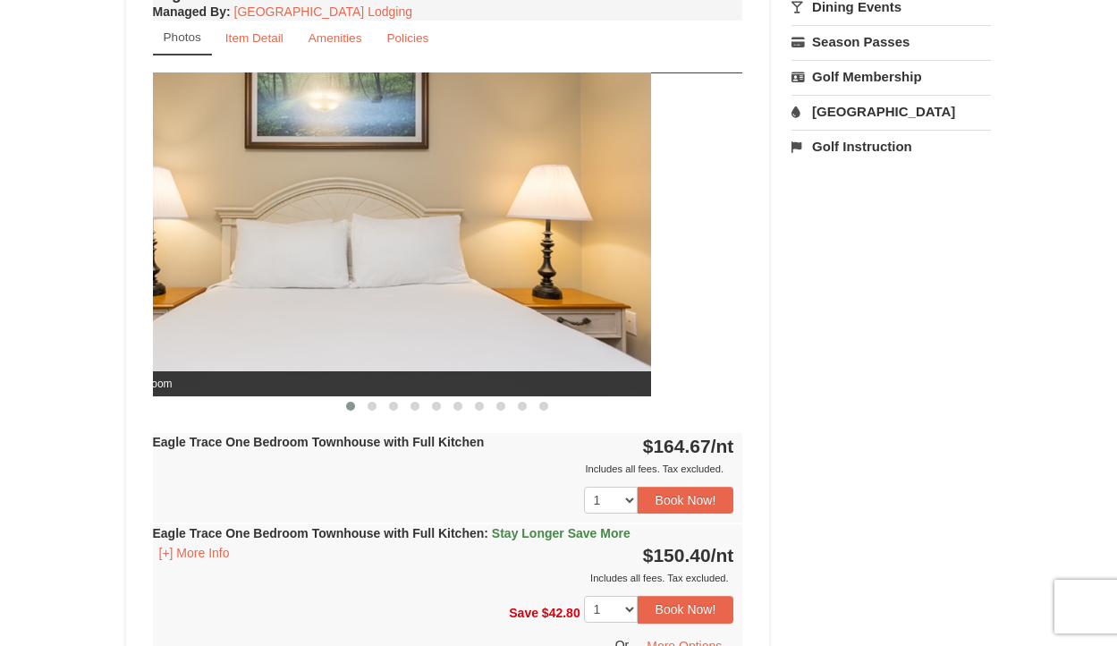
drag, startPoint x: 625, startPoint y: 278, endPoint x: 309, endPoint y: 301, distance: 317.5
click at [318, 301] on img at bounding box center [356, 233] width 590 height 323
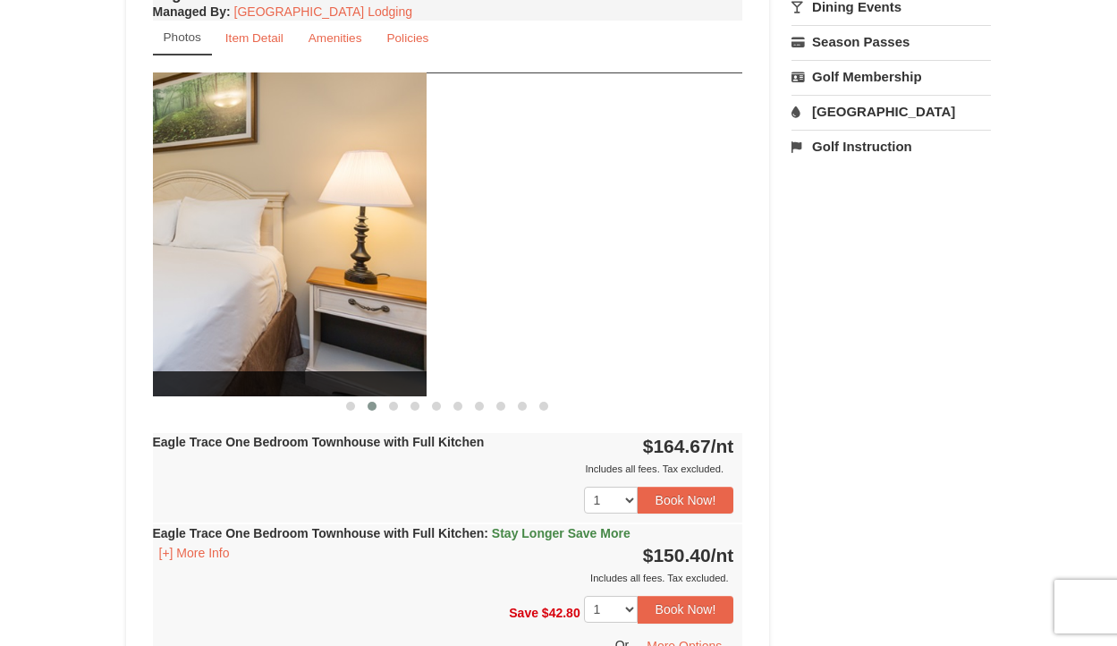
drag, startPoint x: 635, startPoint y: 284, endPoint x: 286, endPoint y: 283, distance: 348.9
click at [289, 284] on img at bounding box center [131, 233] width 590 height 323
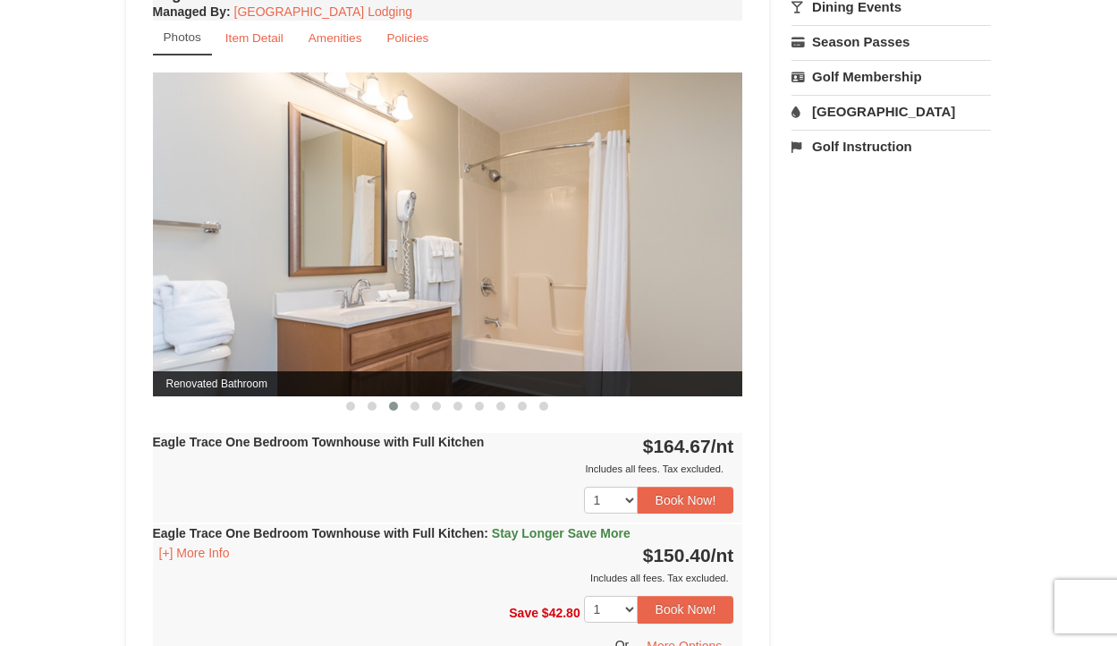
drag, startPoint x: 592, startPoint y: 277, endPoint x: 154, endPoint y: 243, distance: 439.7
click at [163, 244] on img at bounding box center [448, 233] width 590 height 323
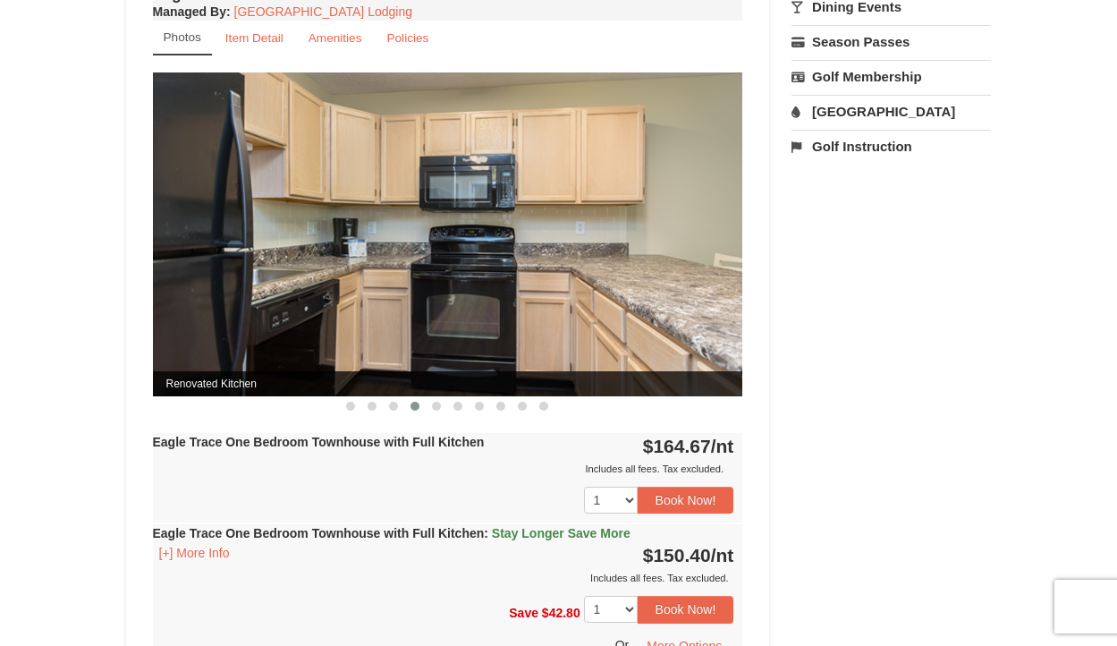
drag, startPoint x: 497, startPoint y: 233, endPoint x: 93, endPoint y: 232, distance: 404.4
drag, startPoint x: 572, startPoint y: 244, endPoint x: 106, endPoint y: 245, distance: 465.2
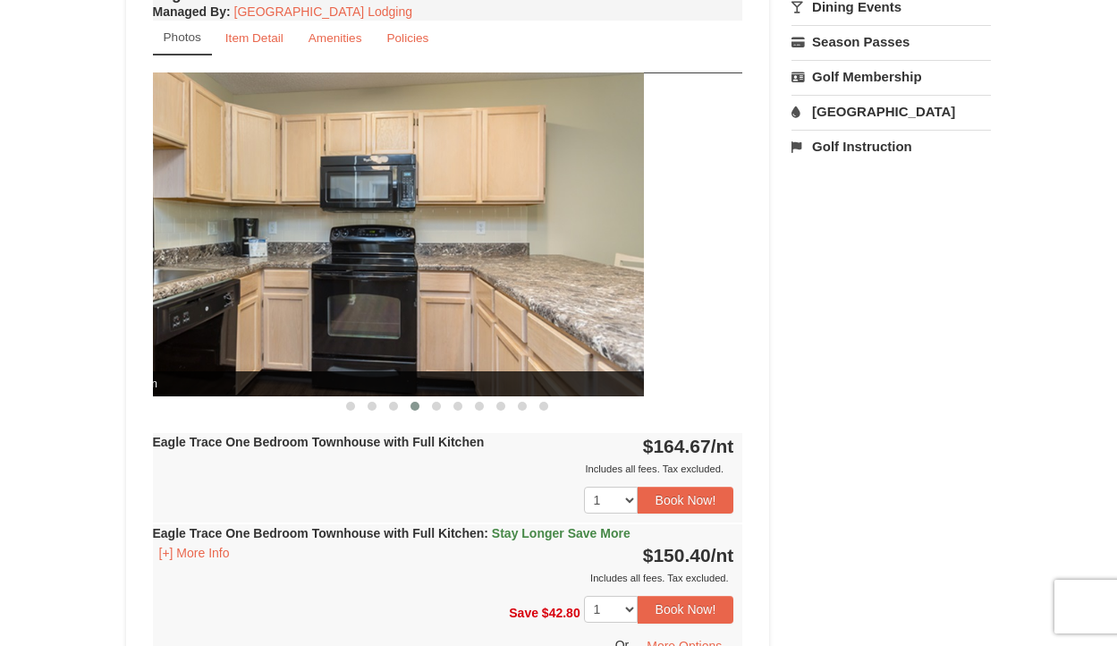
drag, startPoint x: 655, startPoint y: 272, endPoint x: 191, endPoint y: 276, distance: 464.3
click at [201, 273] on img at bounding box center [349, 233] width 590 height 323
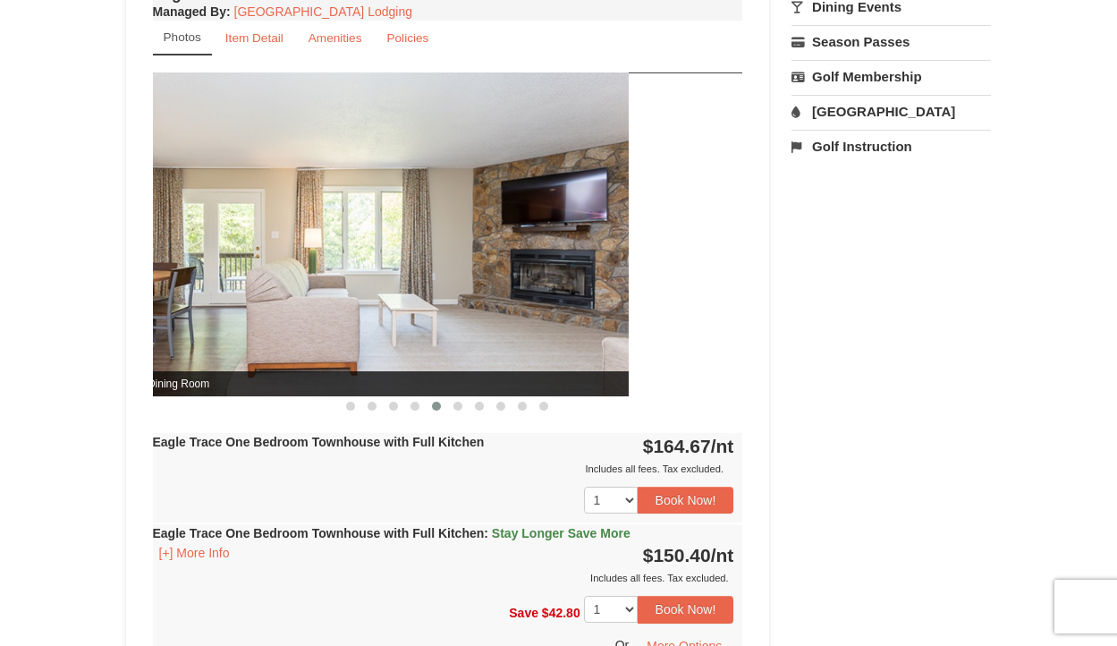
drag, startPoint x: 582, startPoint y: 228, endPoint x: 194, endPoint y: 250, distance: 388.9
click at [194, 250] on img at bounding box center [333, 233] width 590 height 323
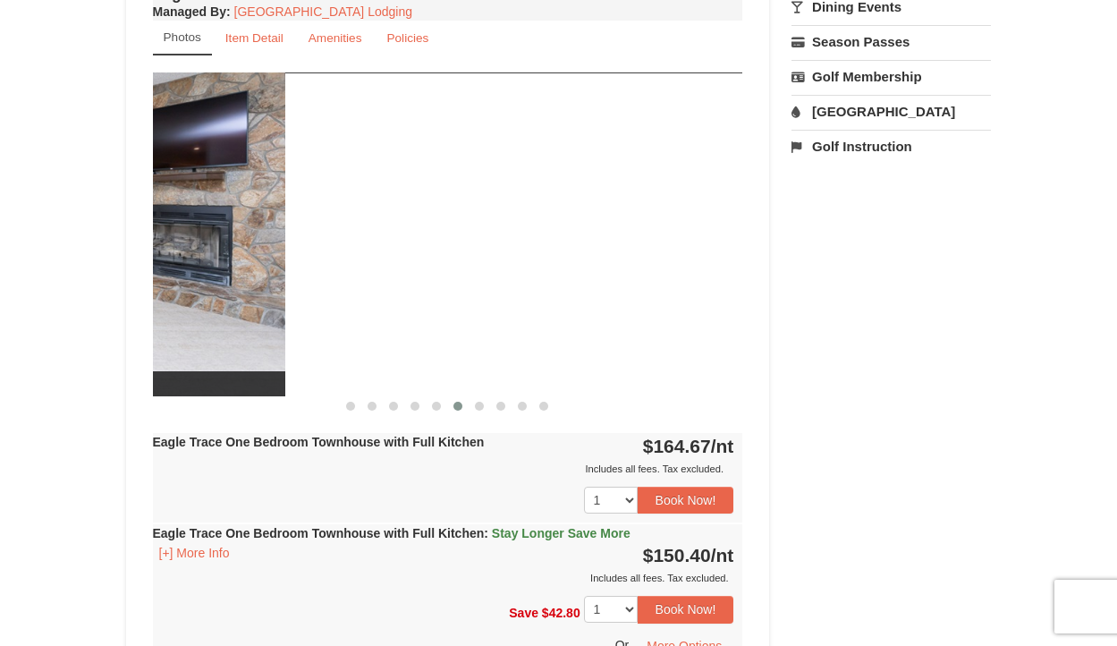
drag, startPoint x: 529, startPoint y: 286, endPoint x: 35, endPoint y: 299, distance: 494.0
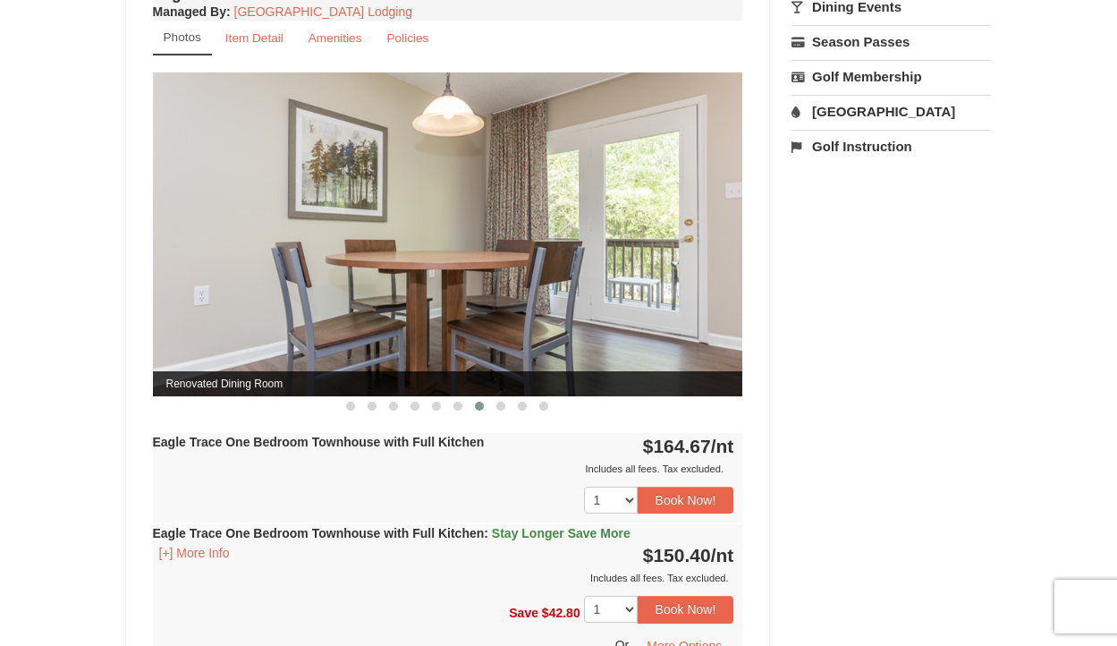
drag, startPoint x: 406, startPoint y: 308, endPoint x: -18, endPoint y: 316, distance: 424.1
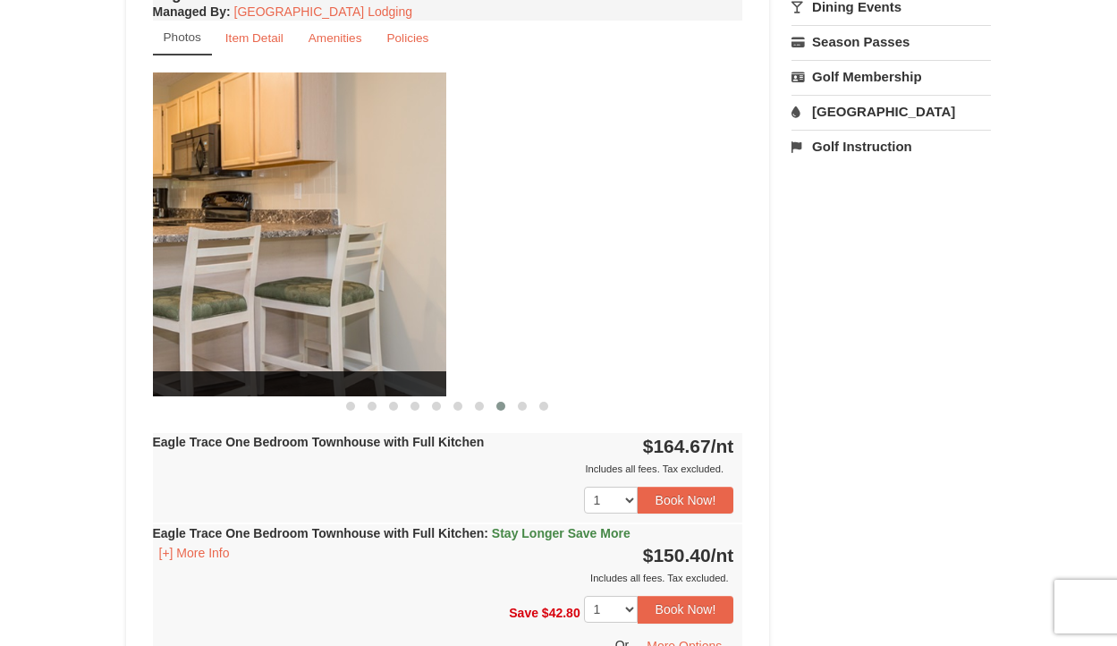
drag, startPoint x: 484, startPoint y: 303, endPoint x: 26, endPoint y: 318, distance: 458.3
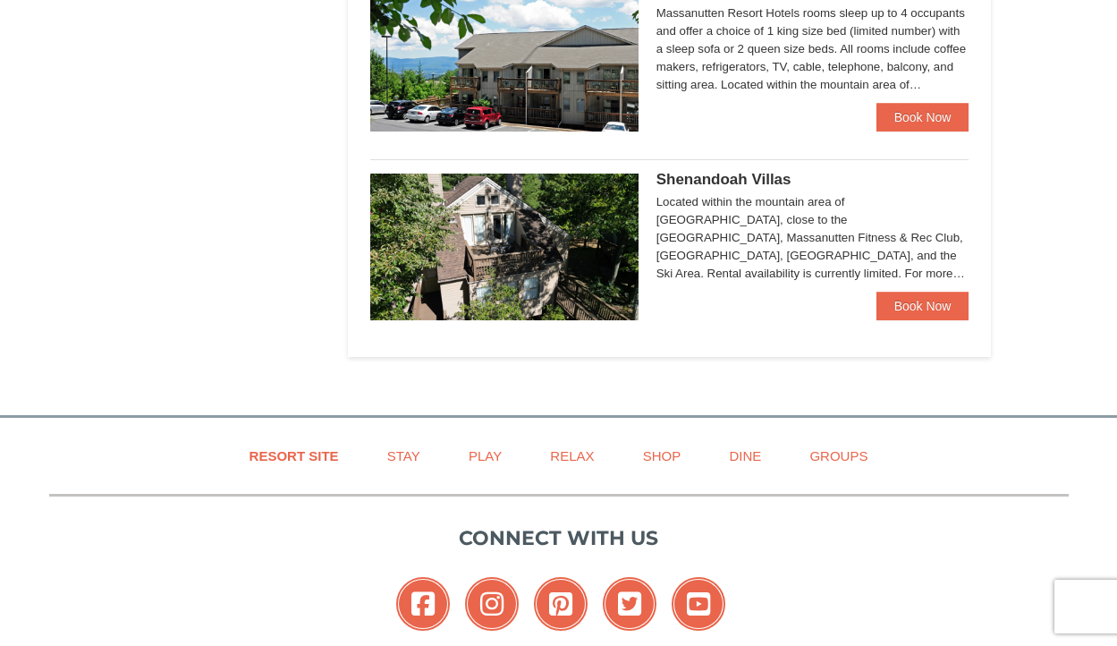
scroll to position [1201, 0]
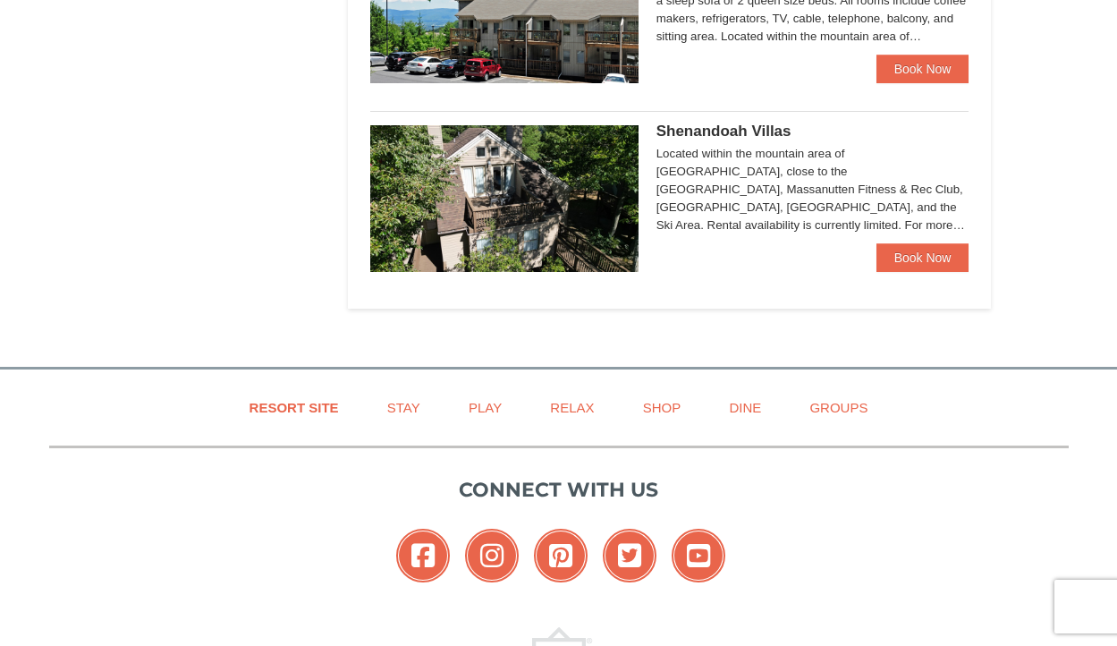
click at [560, 206] on img at bounding box center [504, 198] width 268 height 147
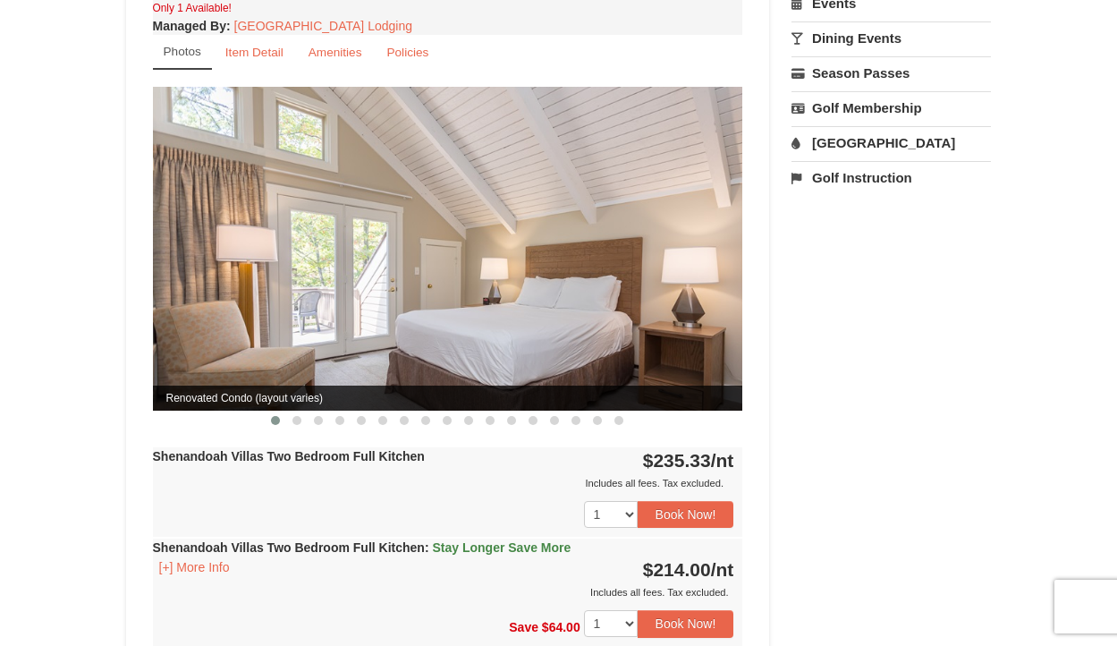
scroll to position [666, 0]
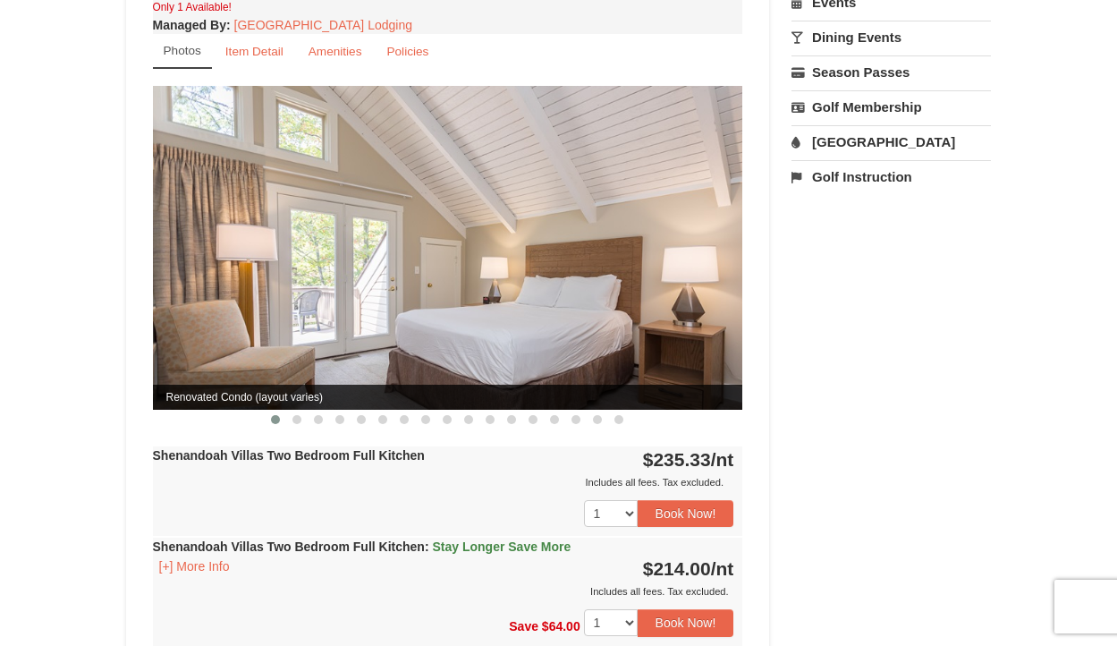
drag, startPoint x: 689, startPoint y: 283, endPoint x: 284, endPoint y: 302, distance: 404.8
click at [285, 302] on img at bounding box center [448, 247] width 590 height 323
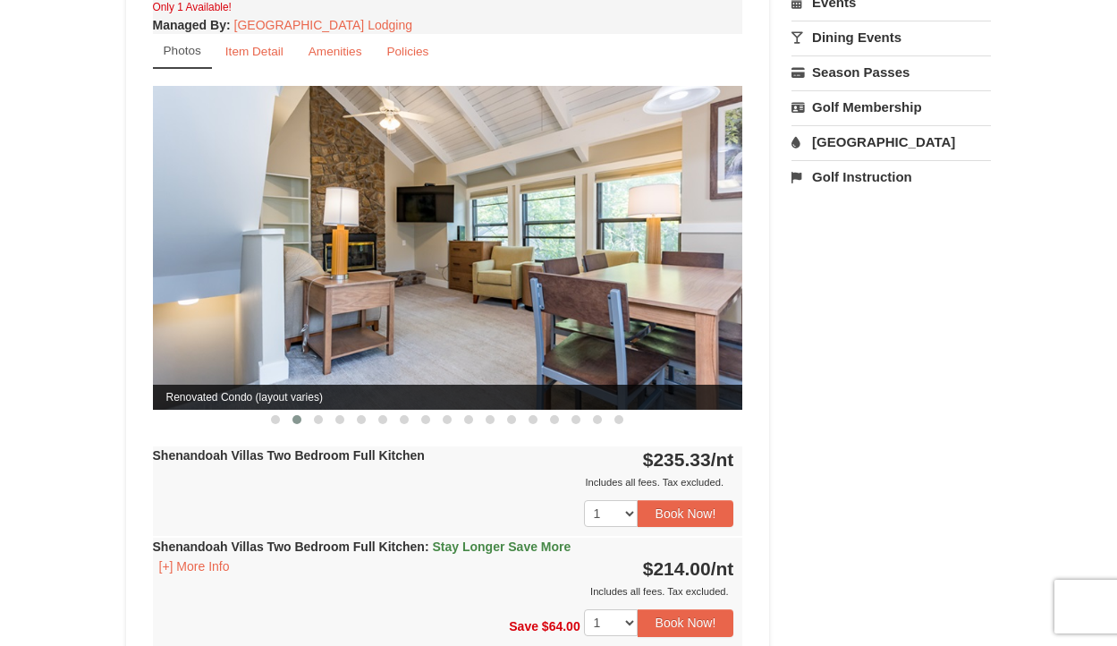
drag, startPoint x: 546, startPoint y: 269, endPoint x: 178, endPoint y: 293, distance: 368.5
click at [183, 292] on img at bounding box center [448, 247] width 590 height 323
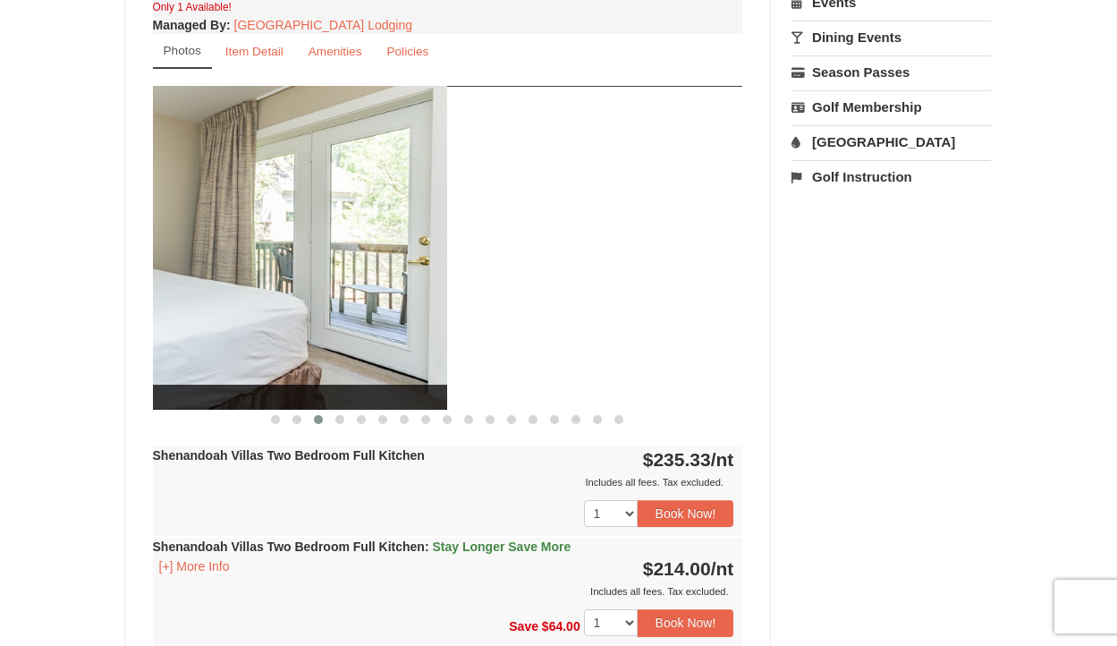
drag, startPoint x: 533, startPoint y: 259, endPoint x: 98, endPoint y: 285, distance: 435.6
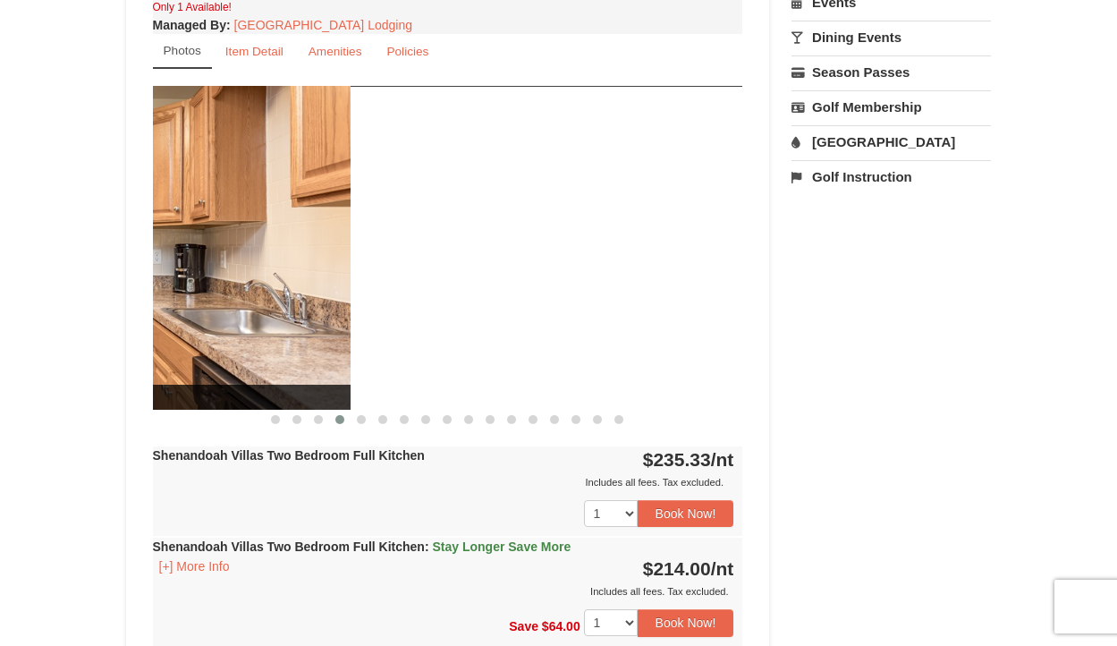
drag, startPoint x: 571, startPoint y: 208, endPoint x: 138, endPoint y: 226, distance: 433.4
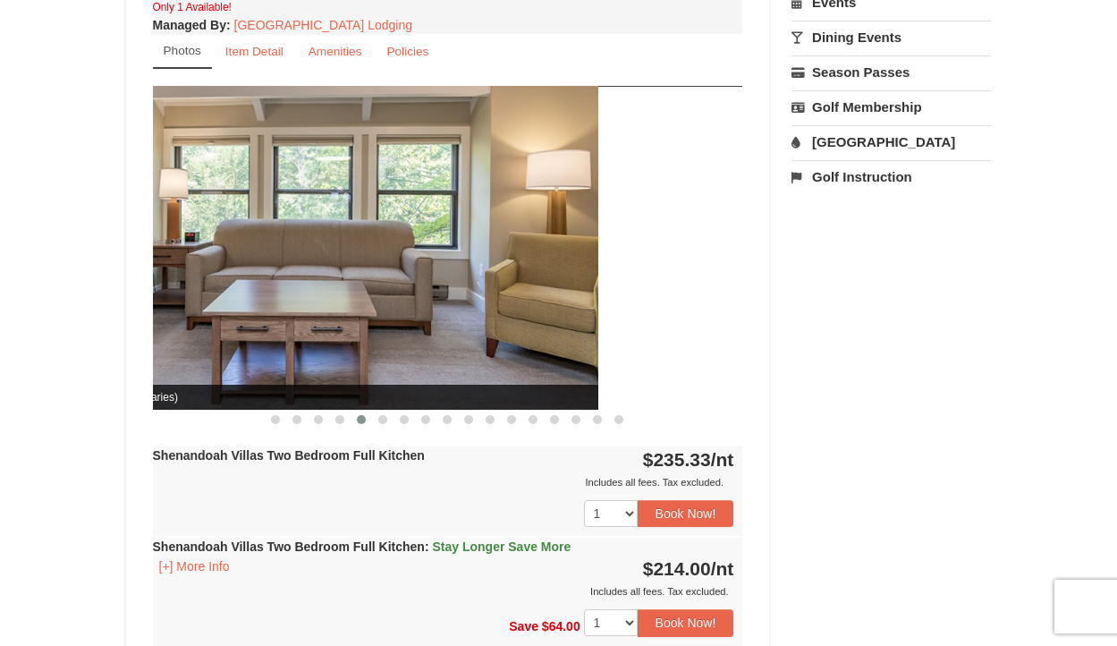
drag, startPoint x: 511, startPoint y: 180, endPoint x: 41, endPoint y: 211, distance: 470.7
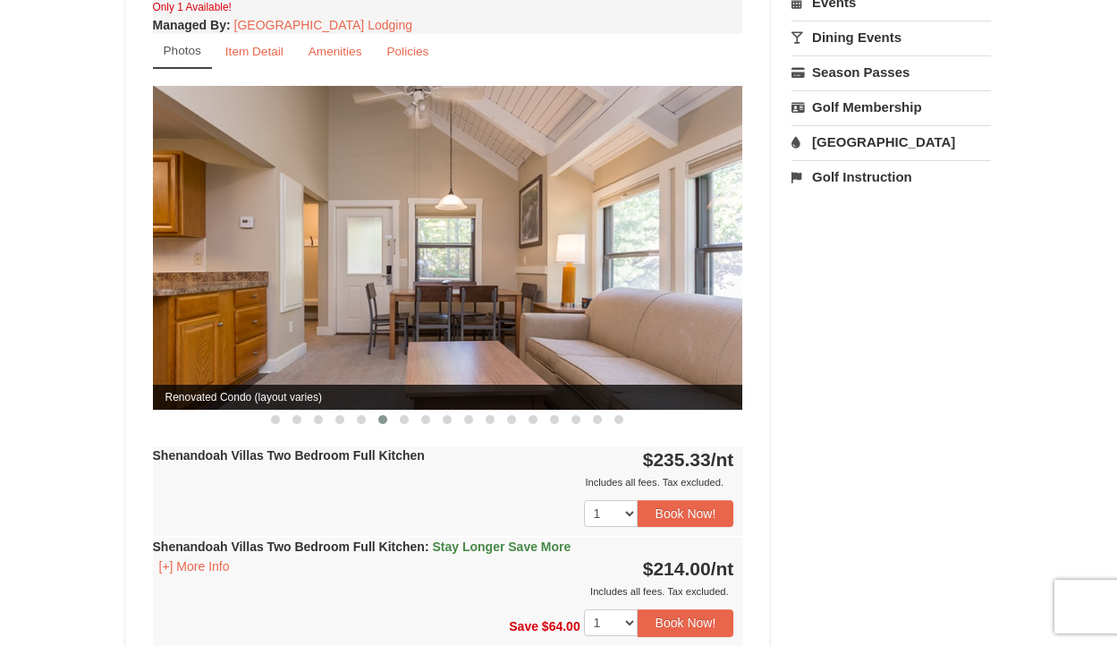
drag, startPoint x: 502, startPoint y: 154, endPoint x: 40, endPoint y: 166, distance: 461.8
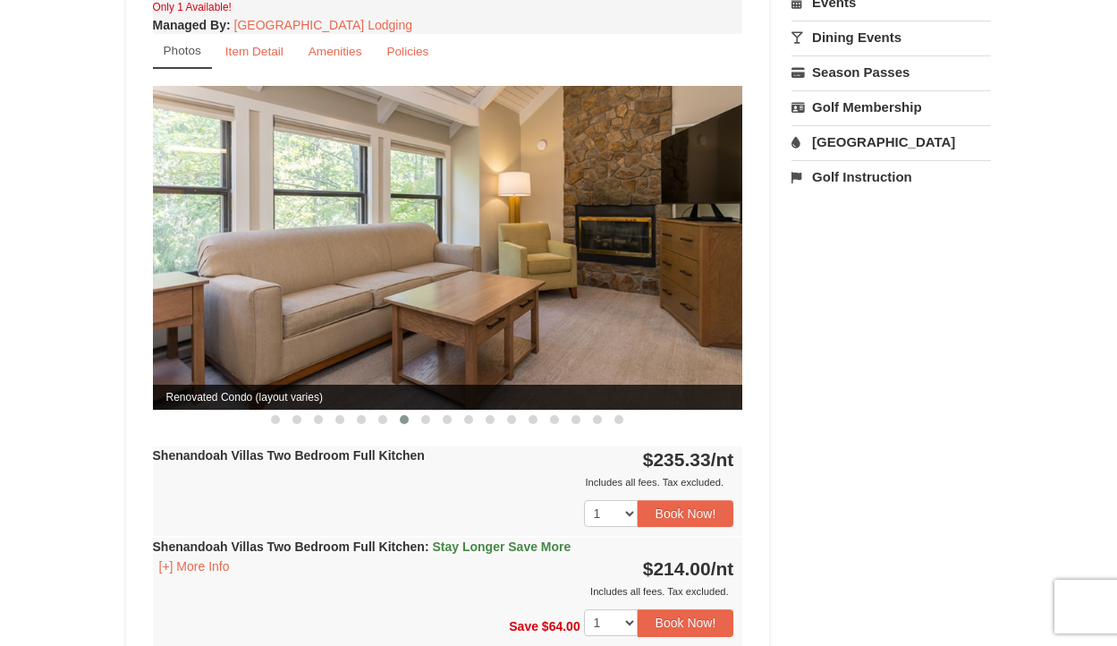
drag, startPoint x: 495, startPoint y: 183, endPoint x: 17, endPoint y: 191, distance: 477.8
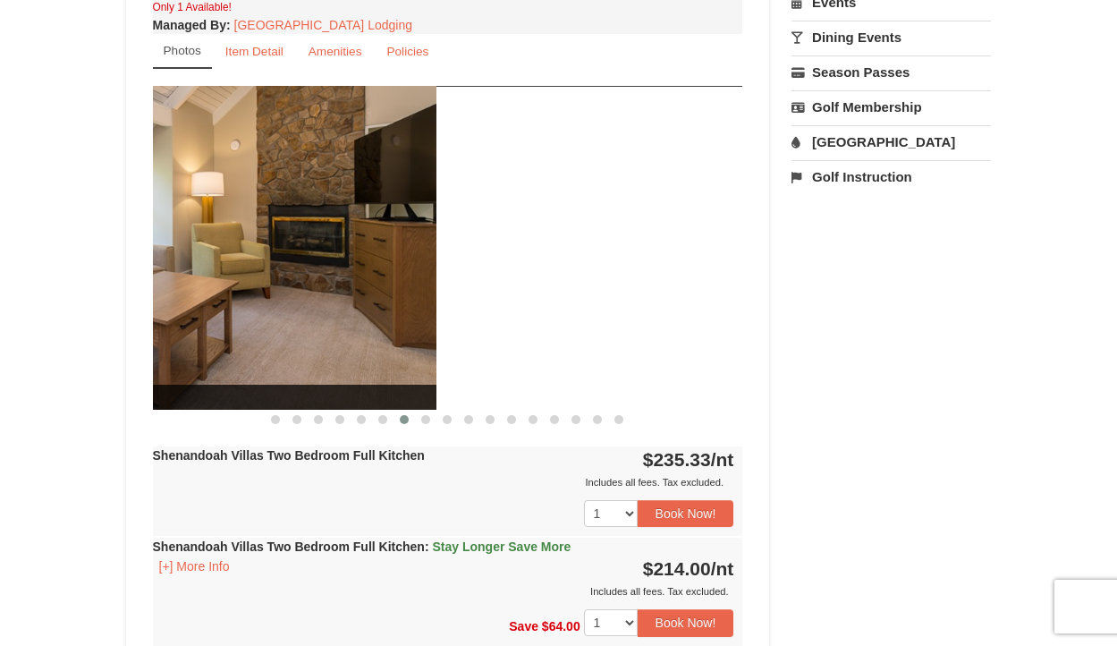
drag, startPoint x: 396, startPoint y: 266, endPoint x: -38, endPoint y: 288, distance: 434.5
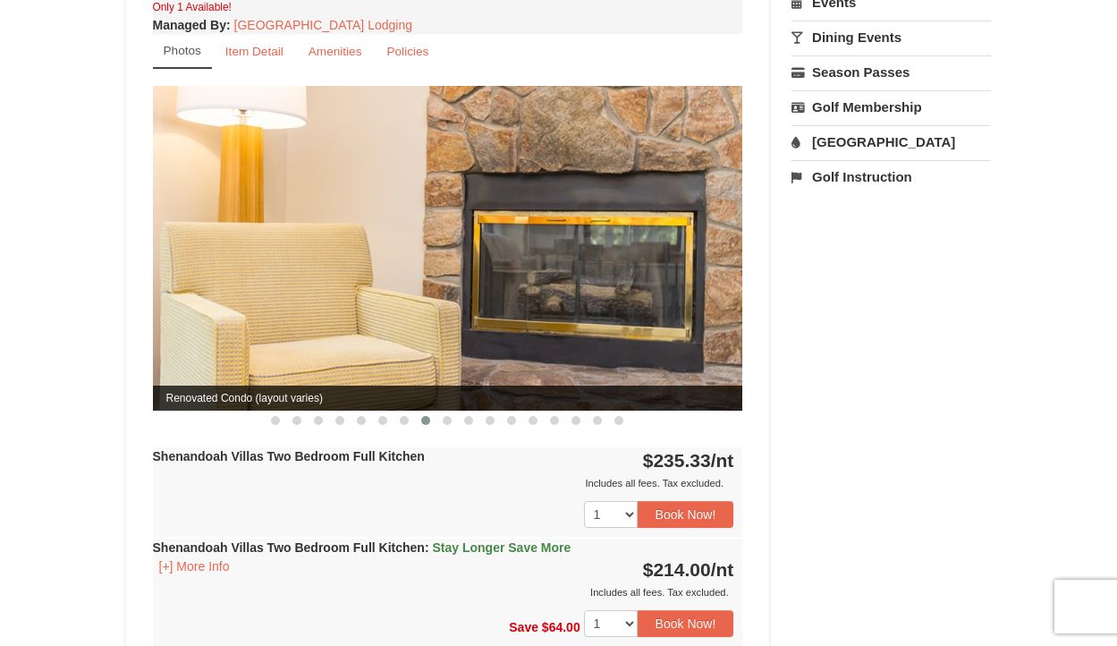
drag, startPoint x: 389, startPoint y: 250, endPoint x: -95, endPoint y: 342, distance: 492.5
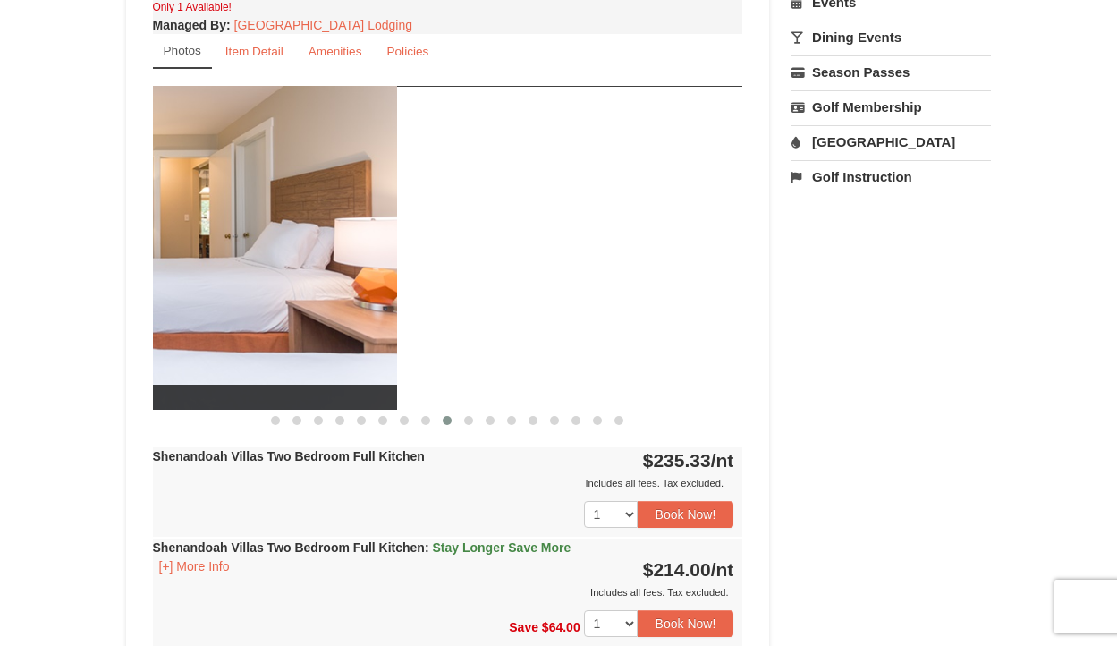
drag, startPoint x: 453, startPoint y: 231, endPoint x: 98, endPoint y: 248, distance: 354.7
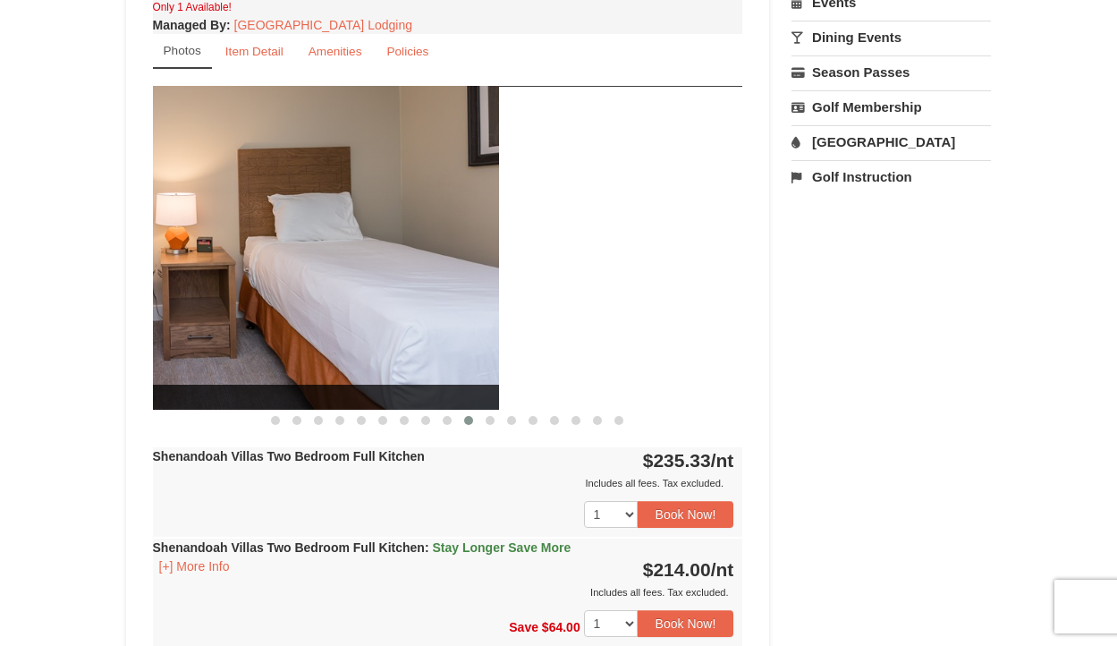
drag, startPoint x: 565, startPoint y: 191, endPoint x: 188, endPoint y: 208, distance: 377.1
click at [206, 202] on img at bounding box center [204, 247] width 590 height 323
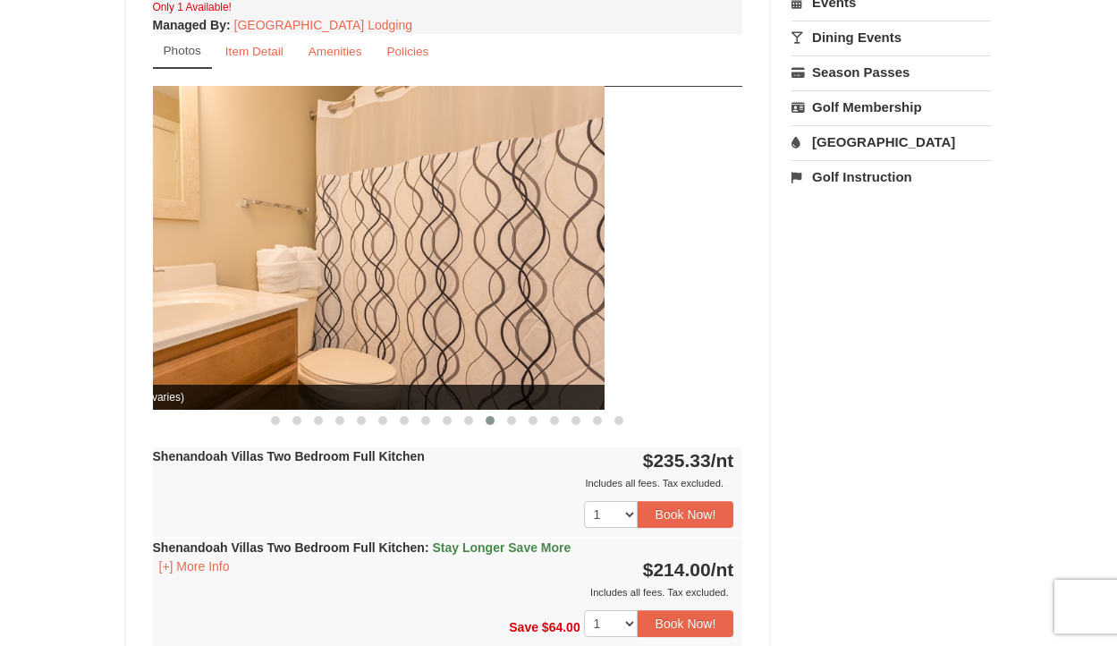
drag, startPoint x: 544, startPoint y: 175, endPoint x: 98, endPoint y: 260, distance: 453.6
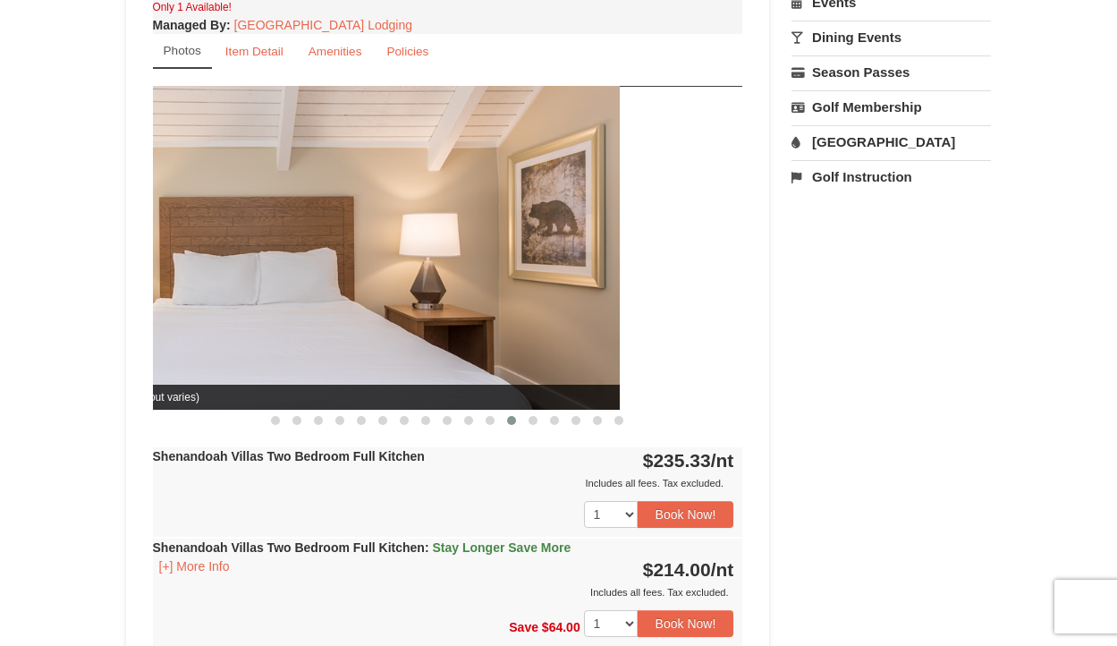
drag, startPoint x: 414, startPoint y: 271, endPoint x: -45, endPoint y: 362, distance: 467.9
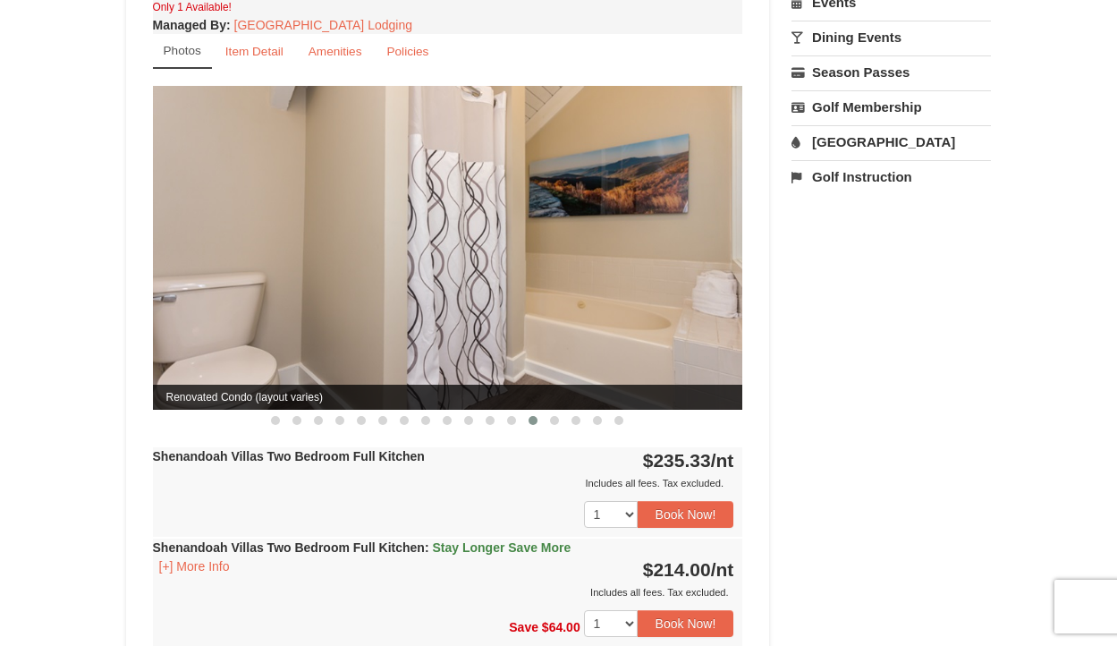
click at [285, 385] on span "Renovated Condo (layout varies)" at bounding box center [448, 397] width 590 height 25
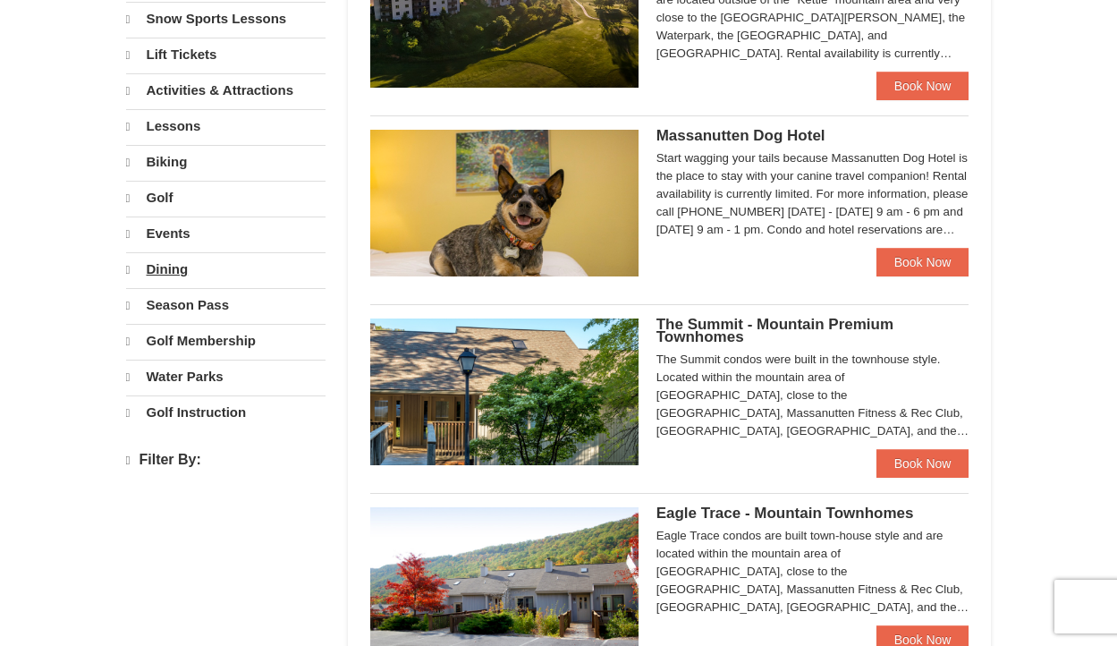
scroll to position [443, 0]
select select "10"
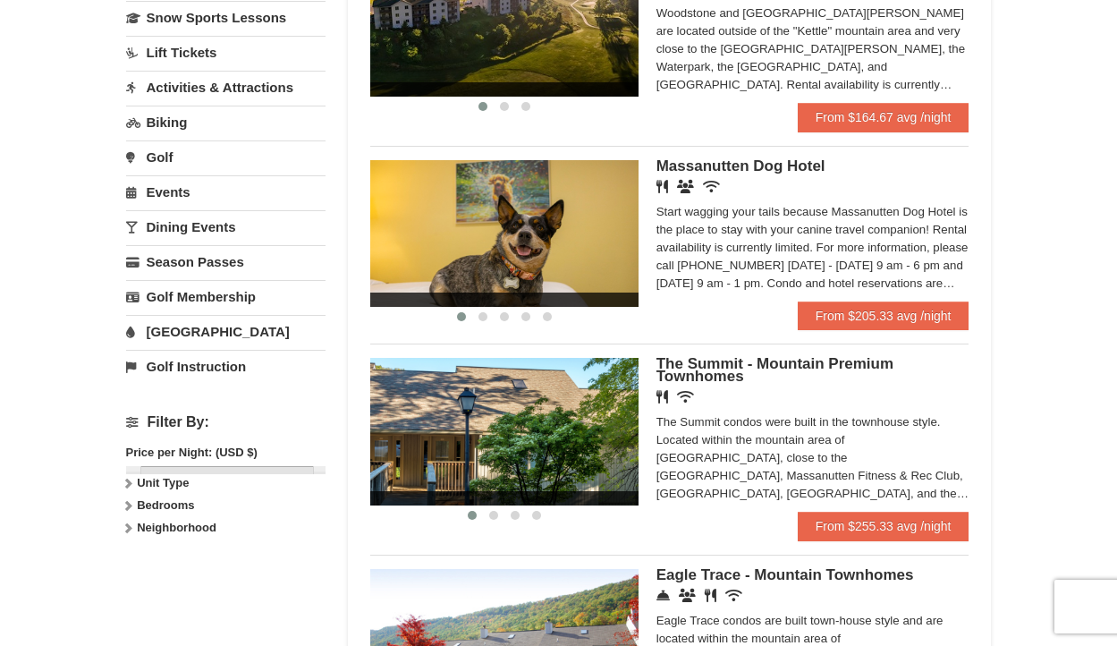
scroll to position [0, 0]
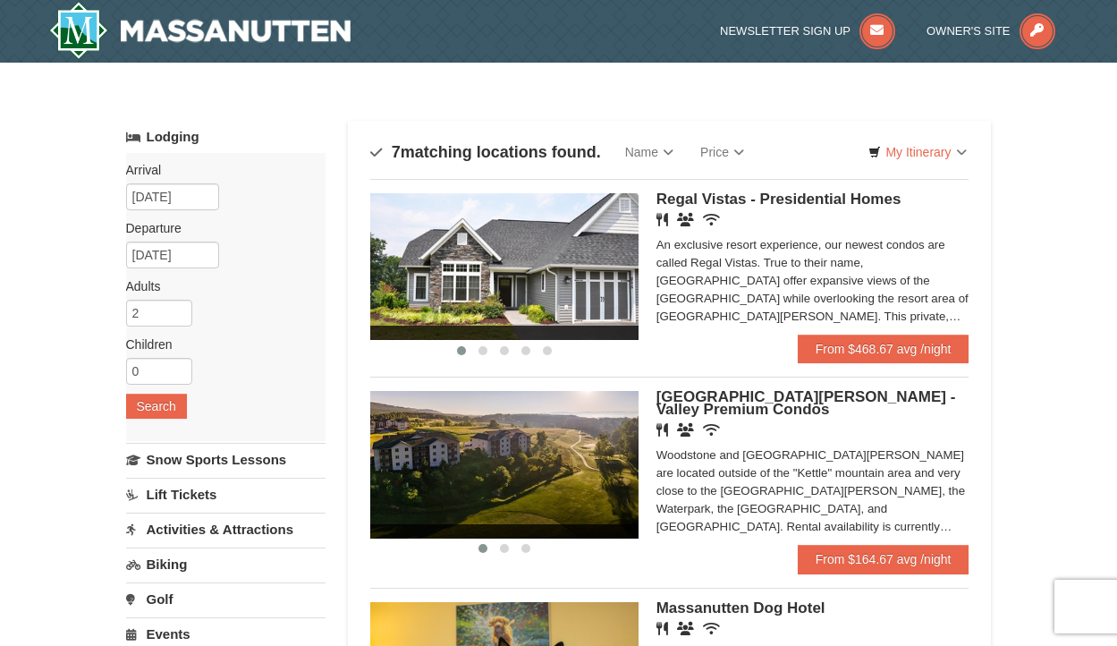
click at [566, 421] on img at bounding box center [504, 464] width 268 height 147
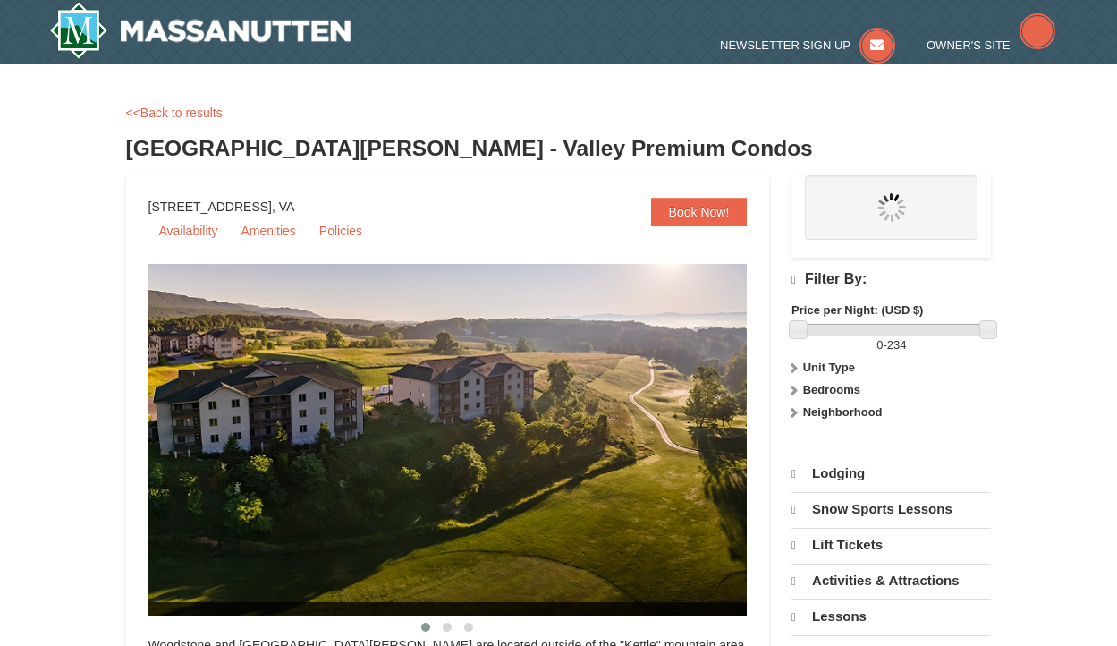
select select "10"
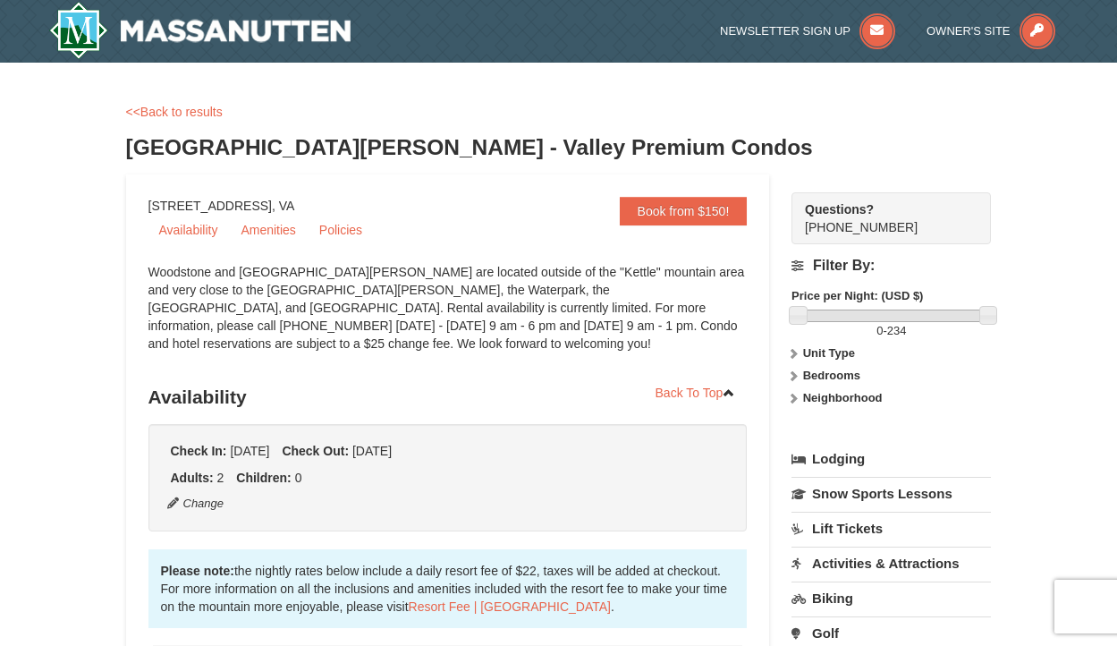
drag, startPoint x: 555, startPoint y: 426, endPoint x: 162, endPoint y: 412, distance: 393.0
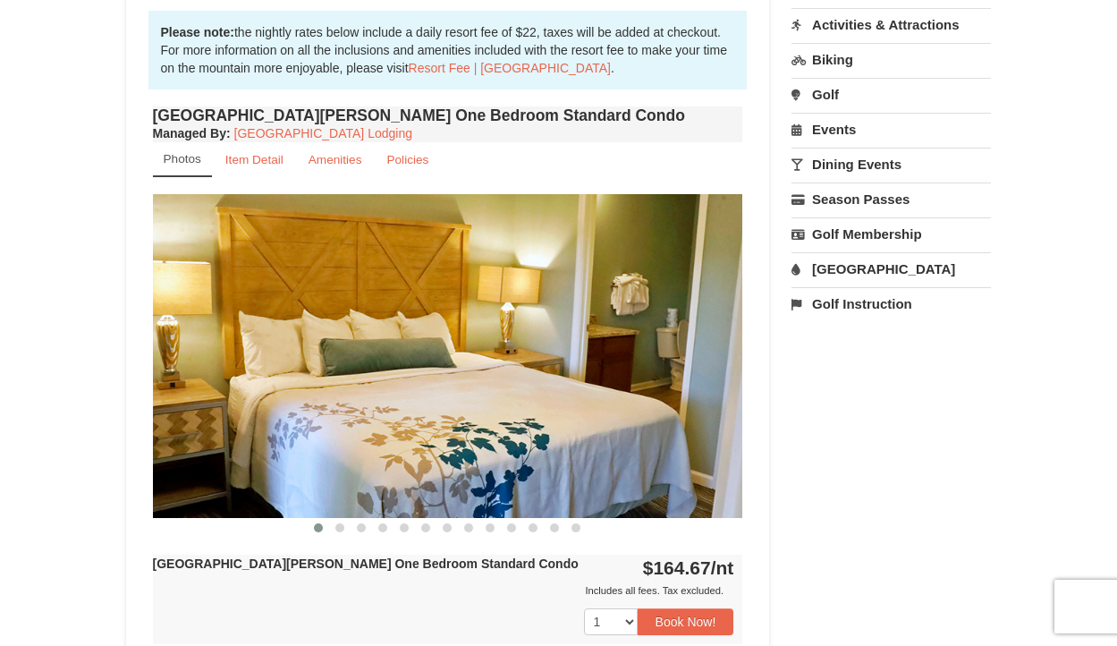
scroll to position [539, 0]
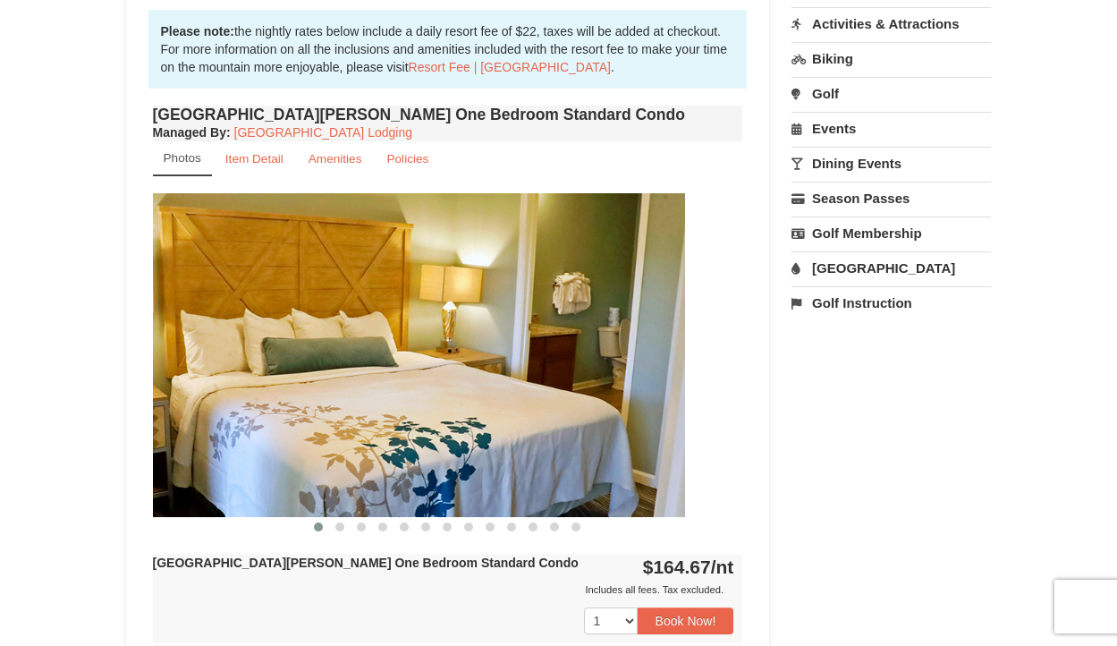
drag, startPoint x: 639, startPoint y: 309, endPoint x: 356, endPoint y: 309, distance: 282.7
click at [358, 309] on img at bounding box center [390, 354] width 590 height 323
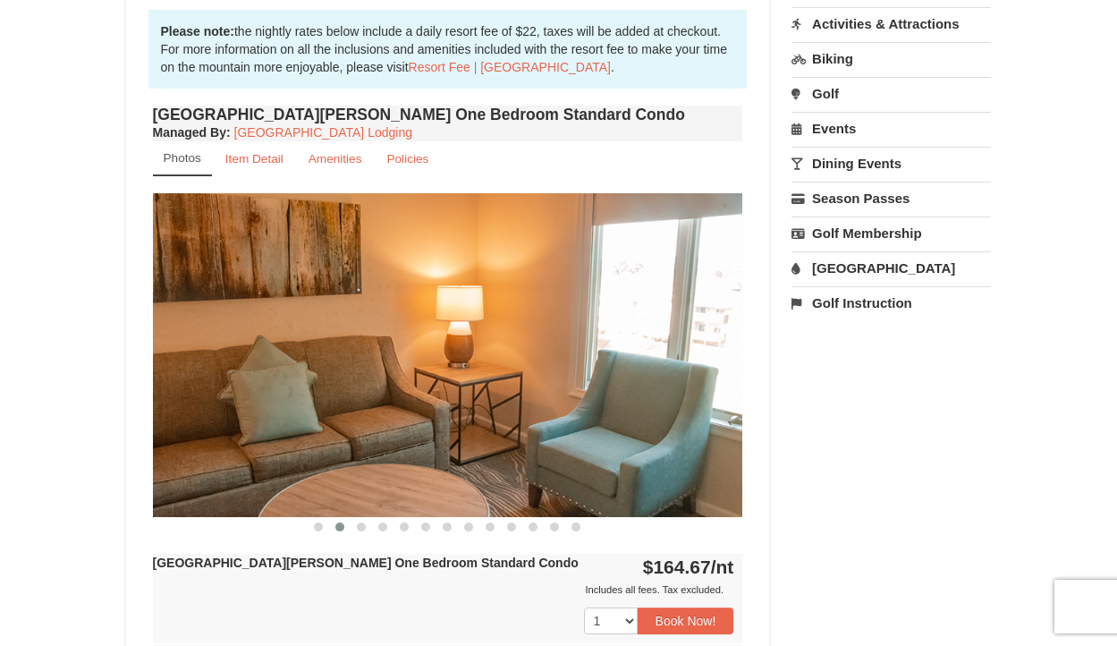
drag, startPoint x: 581, startPoint y: 376, endPoint x: 43, endPoint y: 431, distance: 540.5
drag, startPoint x: 522, startPoint y: 419, endPoint x: 159, endPoint y: 426, distance: 362.4
click at [159, 426] on img at bounding box center [448, 354] width 590 height 323
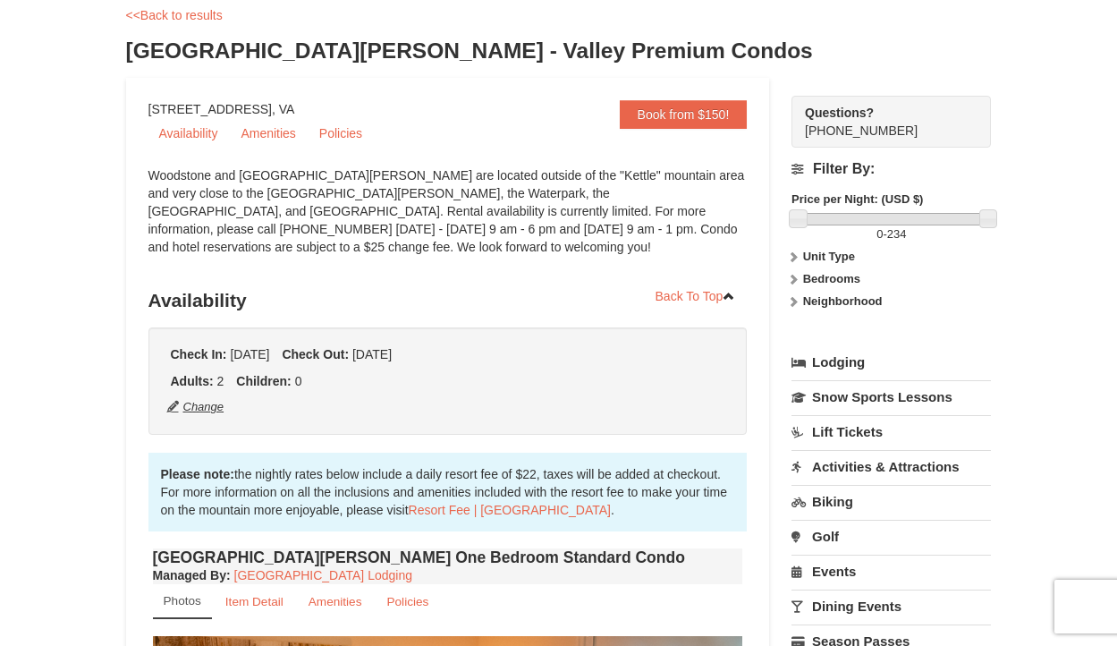
scroll to position [98, 0]
